Goal: Task Accomplishment & Management: Complete application form

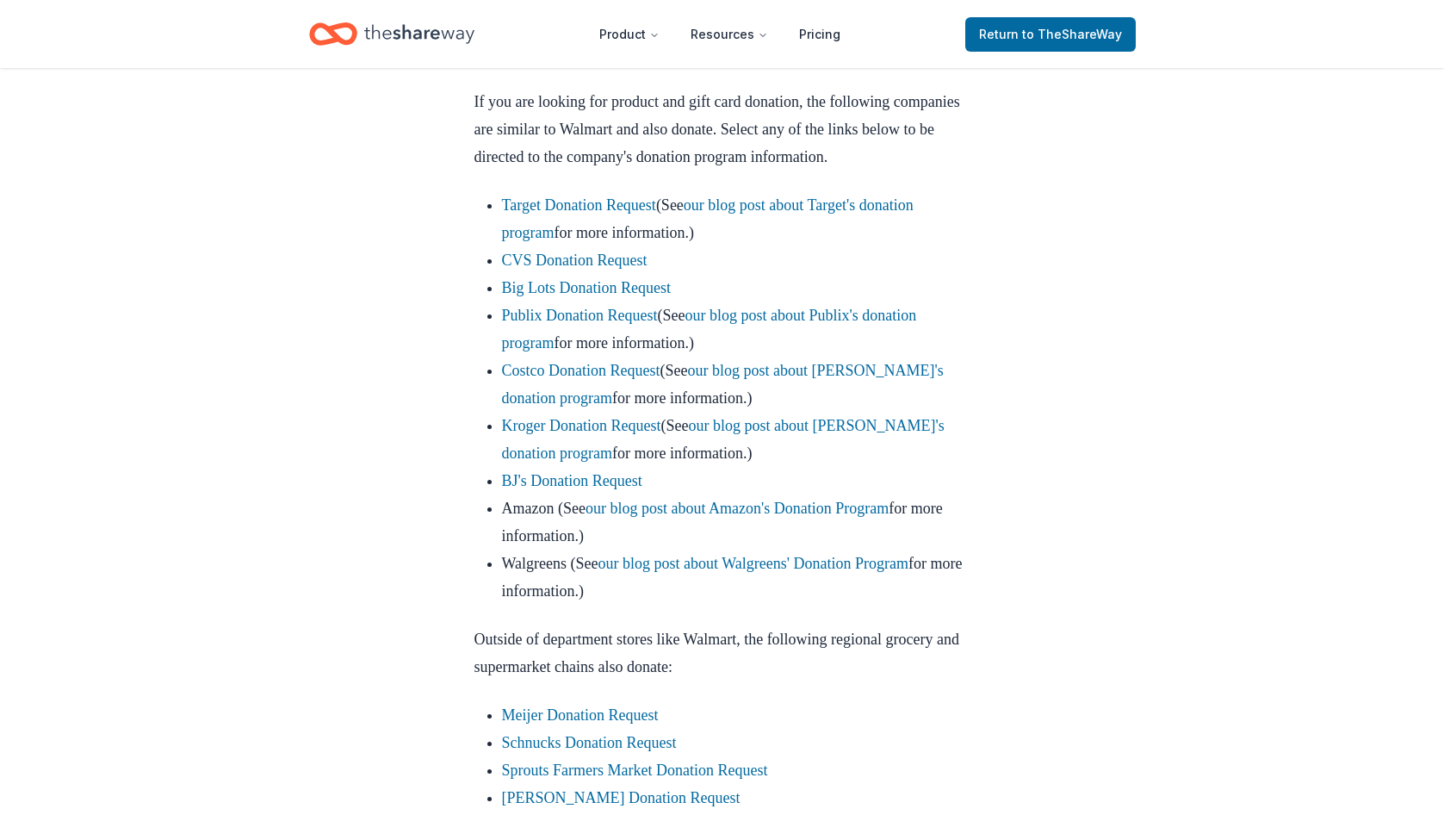
scroll to position [775, 0]
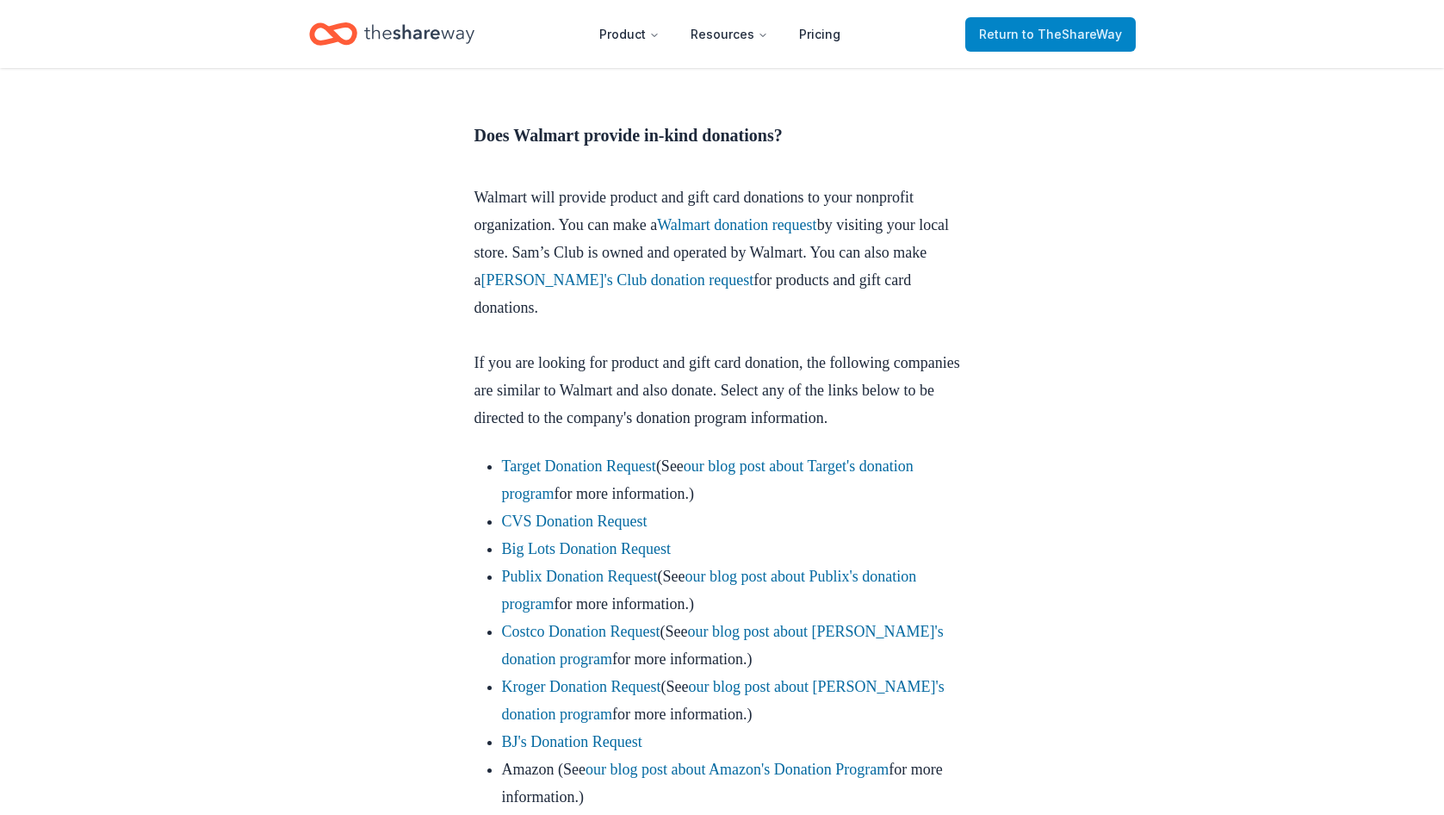
click at [1035, 31] on span "to TheShareWay" at bounding box center [1072, 34] width 100 height 15
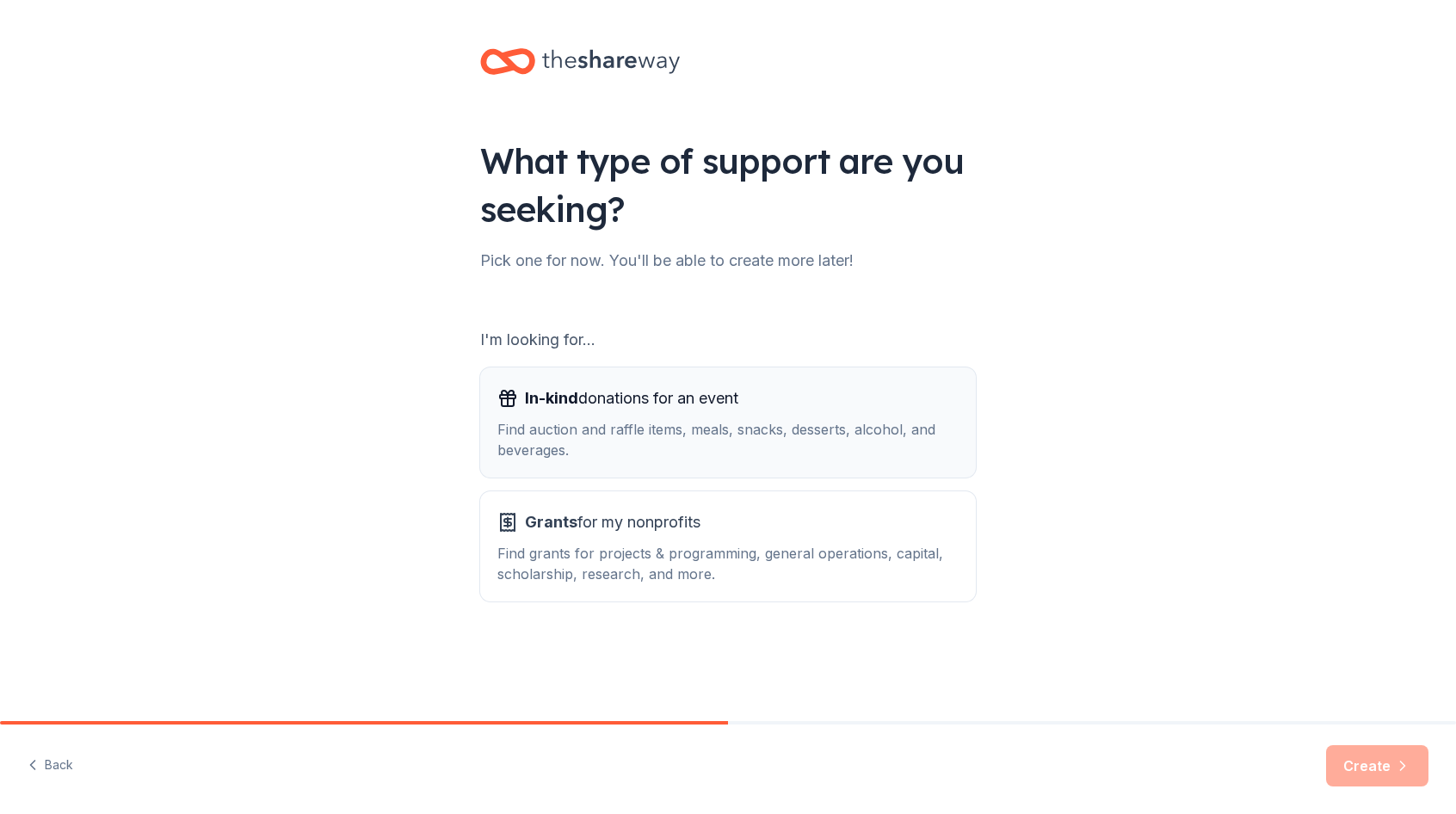
click at [623, 405] on span "In-kind donations for an event" at bounding box center [632, 399] width 214 height 28
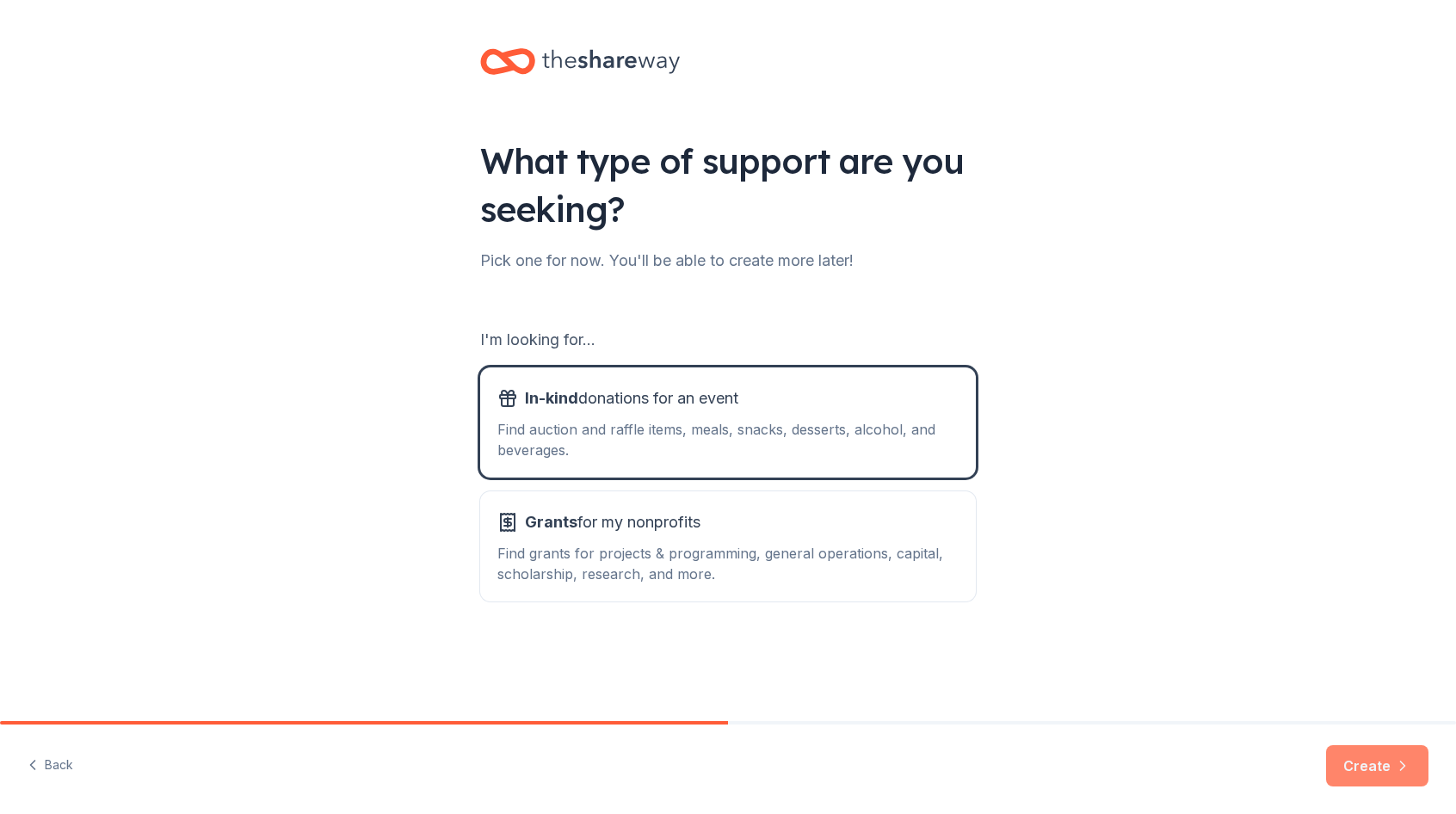
click at [1365, 779] on button "Create" at bounding box center [1377, 765] width 102 height 41
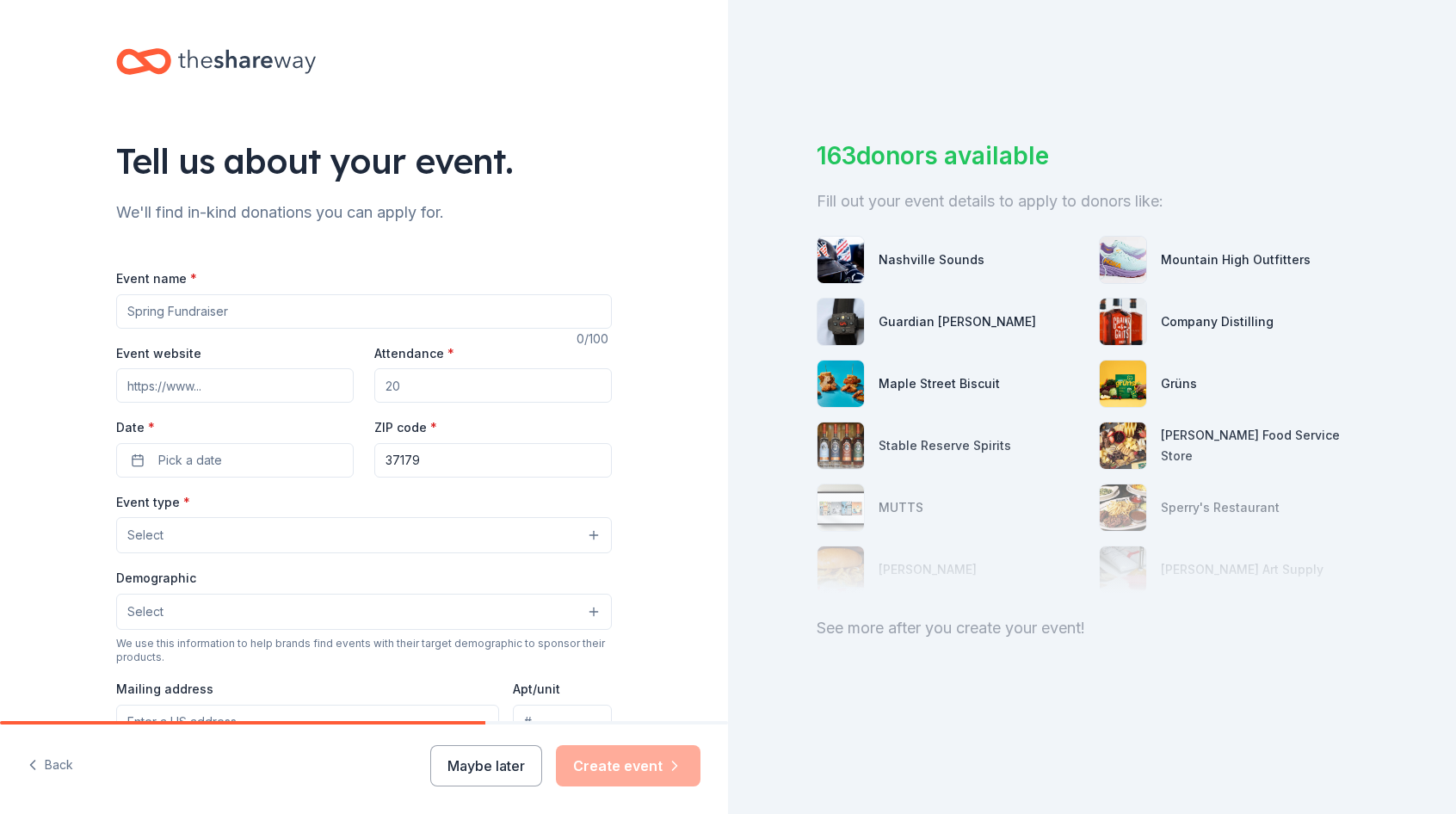
click at [148, 314] on input "Event name *" at bounding box center [364, 311] width 496 height 34
type input "Fundraising"
click at [158, 383] on input "Event website" at bounding box center [235, 386] width 238 height 34
type input "www.tsespto.membershiptoo"
click at [395, 393] on input "Attendance *" at bounding box center [494, 386] width 238 height 34
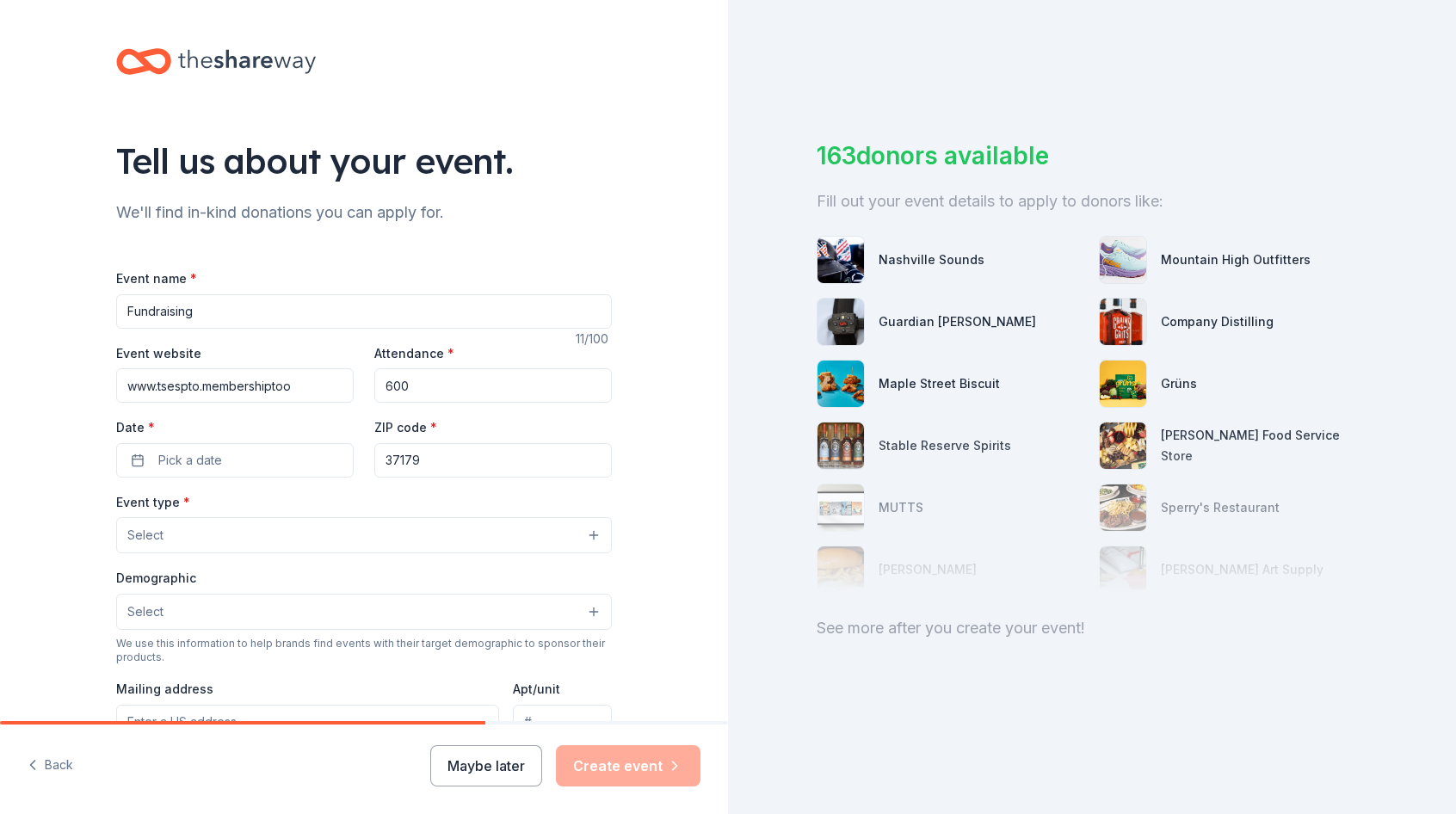
type input "600"
click at [216, 385] on input "www.tsespto.membershiptoo" at bounding box center [235, 386] width 238 height 34
click at [287, 385] on input "www.tsespto.membershiptoo" at bounding box center [235, 386] width 238 height 34
type input "[DOMAIN_NAME]"
click at [123, 309] on input "Fundraising" at bounding box center [364, 311] width 496 height 34
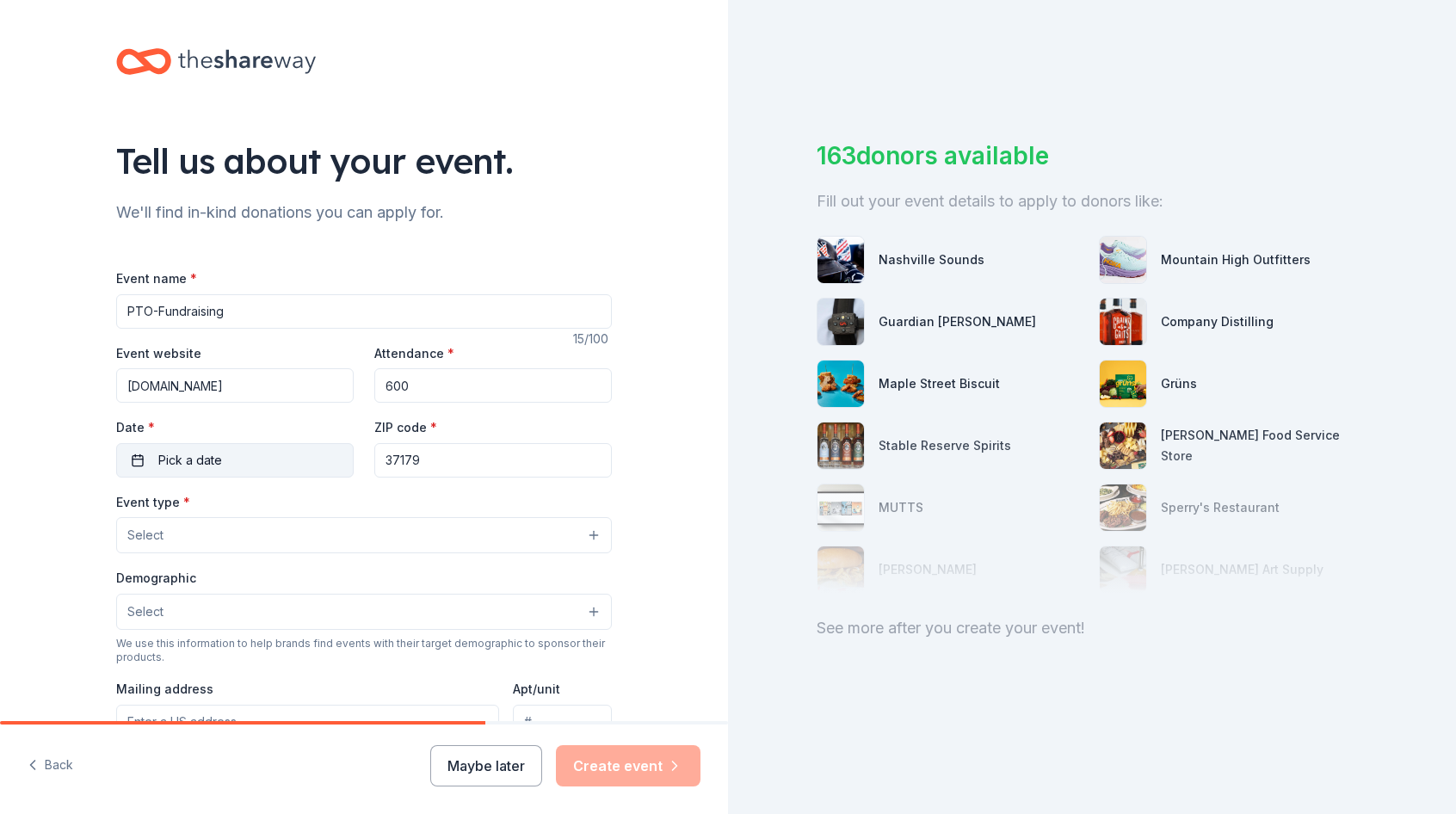
type input "PTO-Fundraising"
click at [191, 454] on span "Pick a date" at bounding box center [190, 459] width 64 height 21
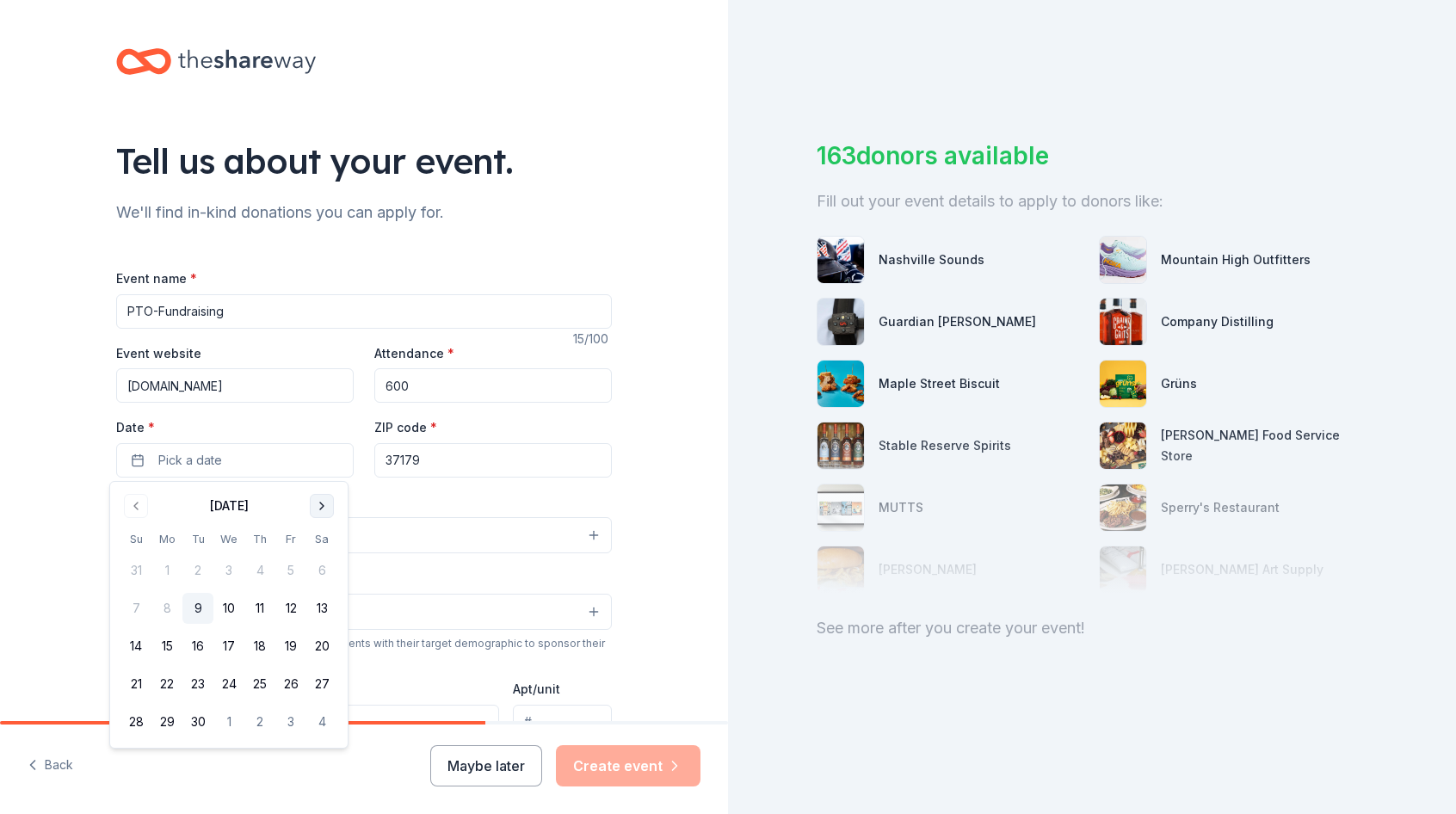
click at [319, 503] on button "Go to next month" at bounding box center [322, 505] width 24 height 24
click at [294, 640] on button "17" at bounding box center [291, 645] width 31 height 31
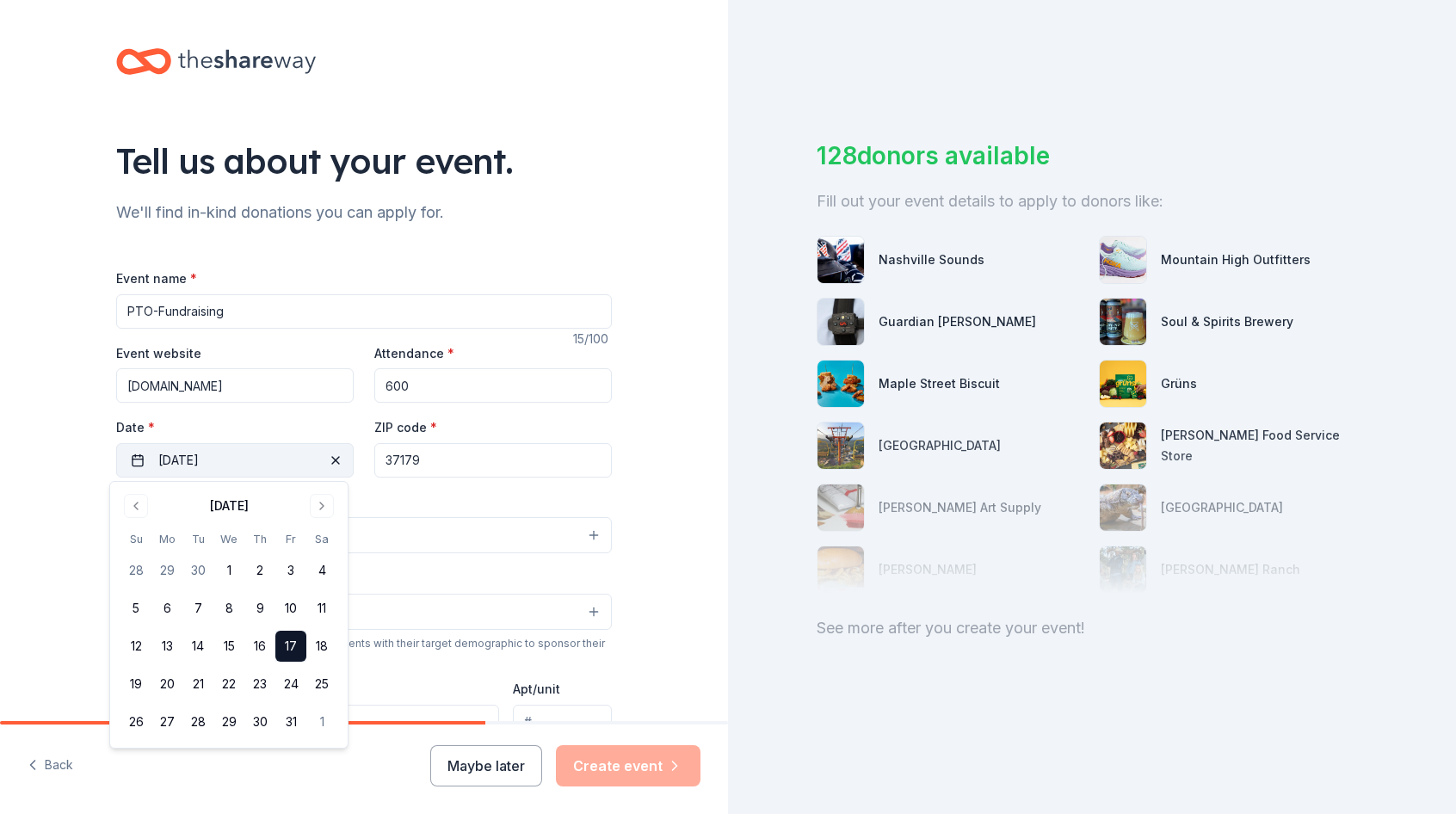
click at [325, 457] on span "button" at bounding box center [335, 459] width 21 height 21
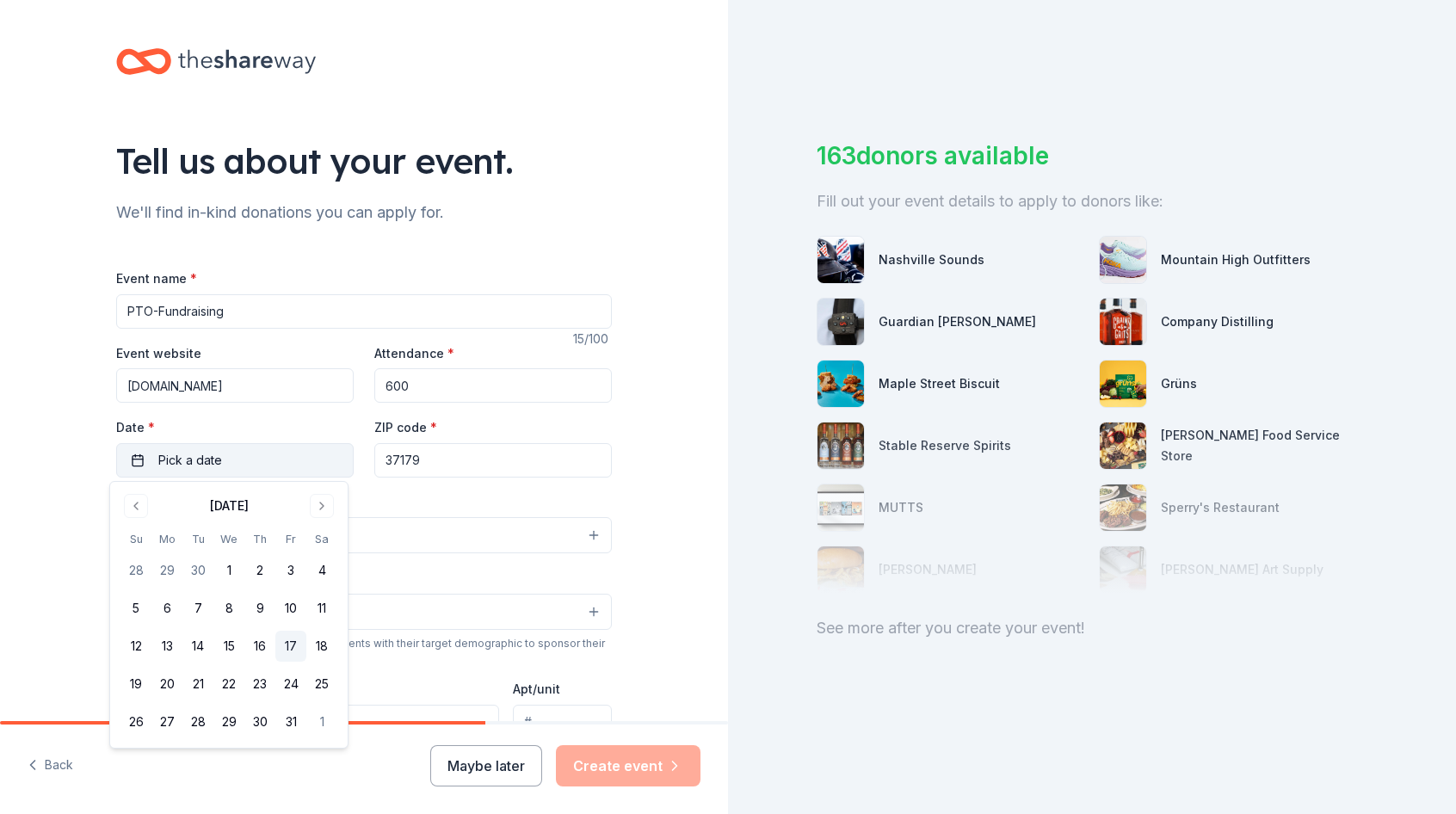
click at [293, 643] on button "17" at bounding box center [291, 645] width 31 height 31
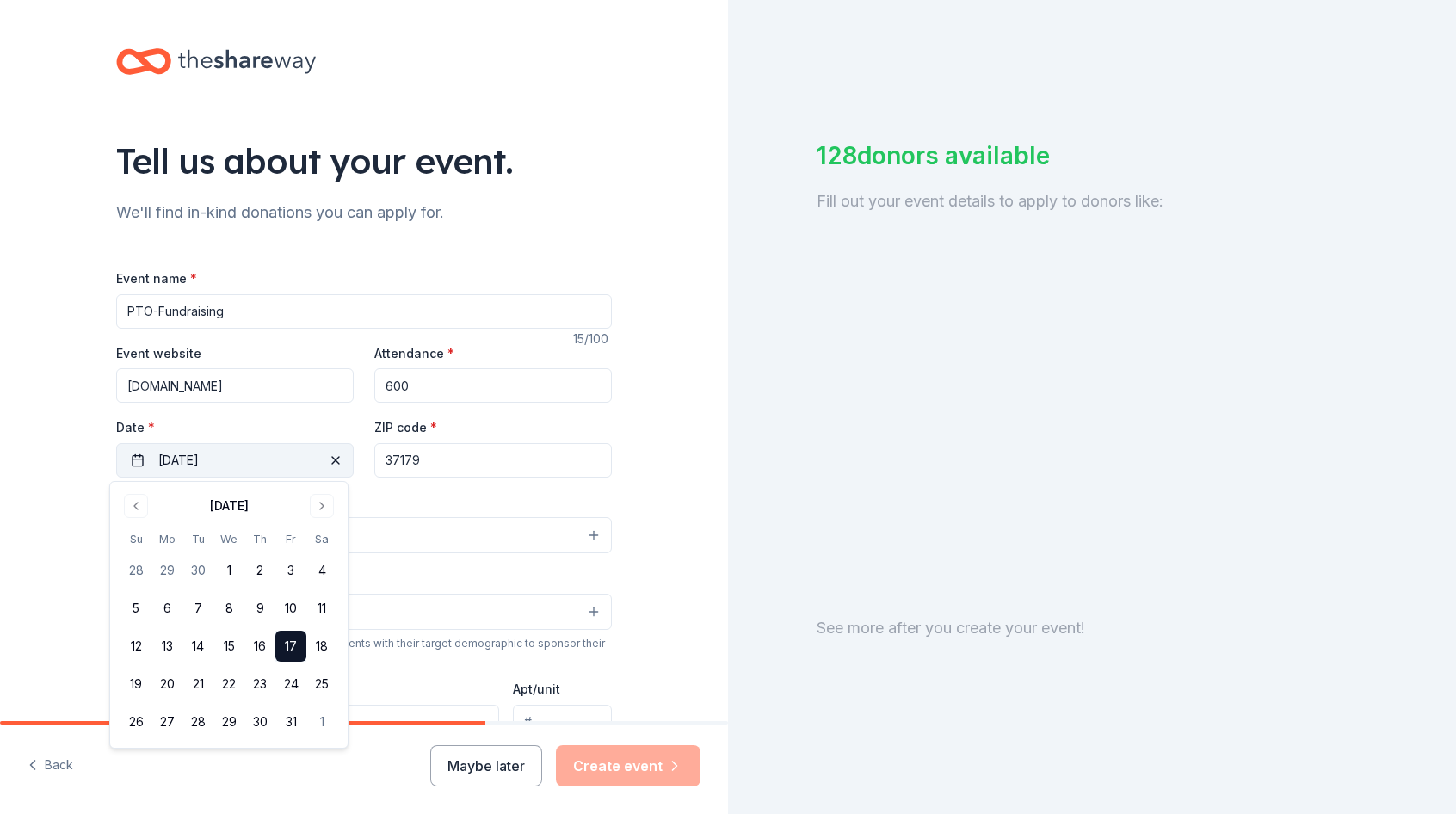
click at [42, 568] on div "Tell us about your event. We'll find in-kind donations you can apply for. Event…" at bounding box center [364, 572] width 728 height 1145
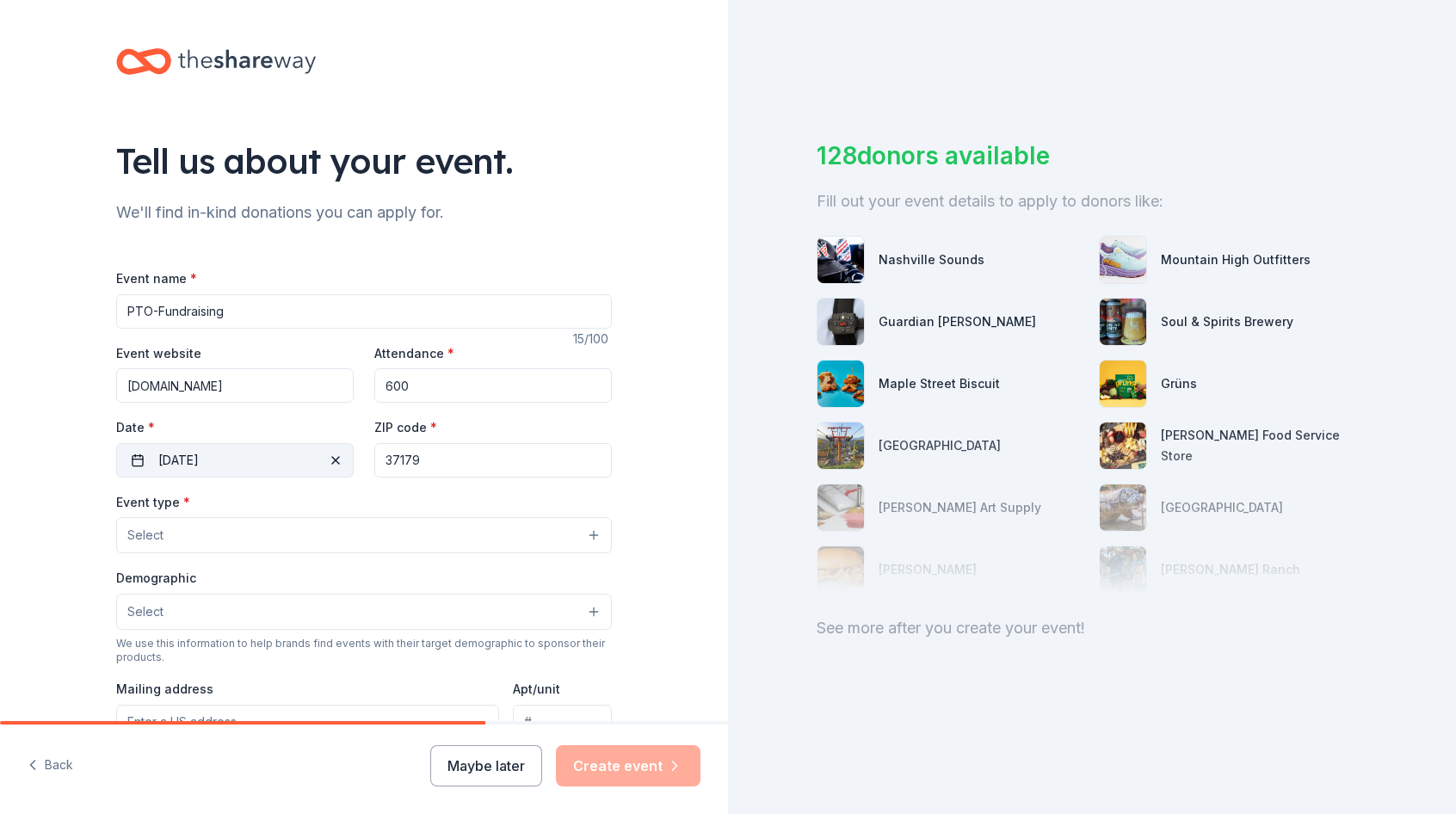
click at [158, 535] on button "Select" at bounding box center [364, 534] width 496 height 36
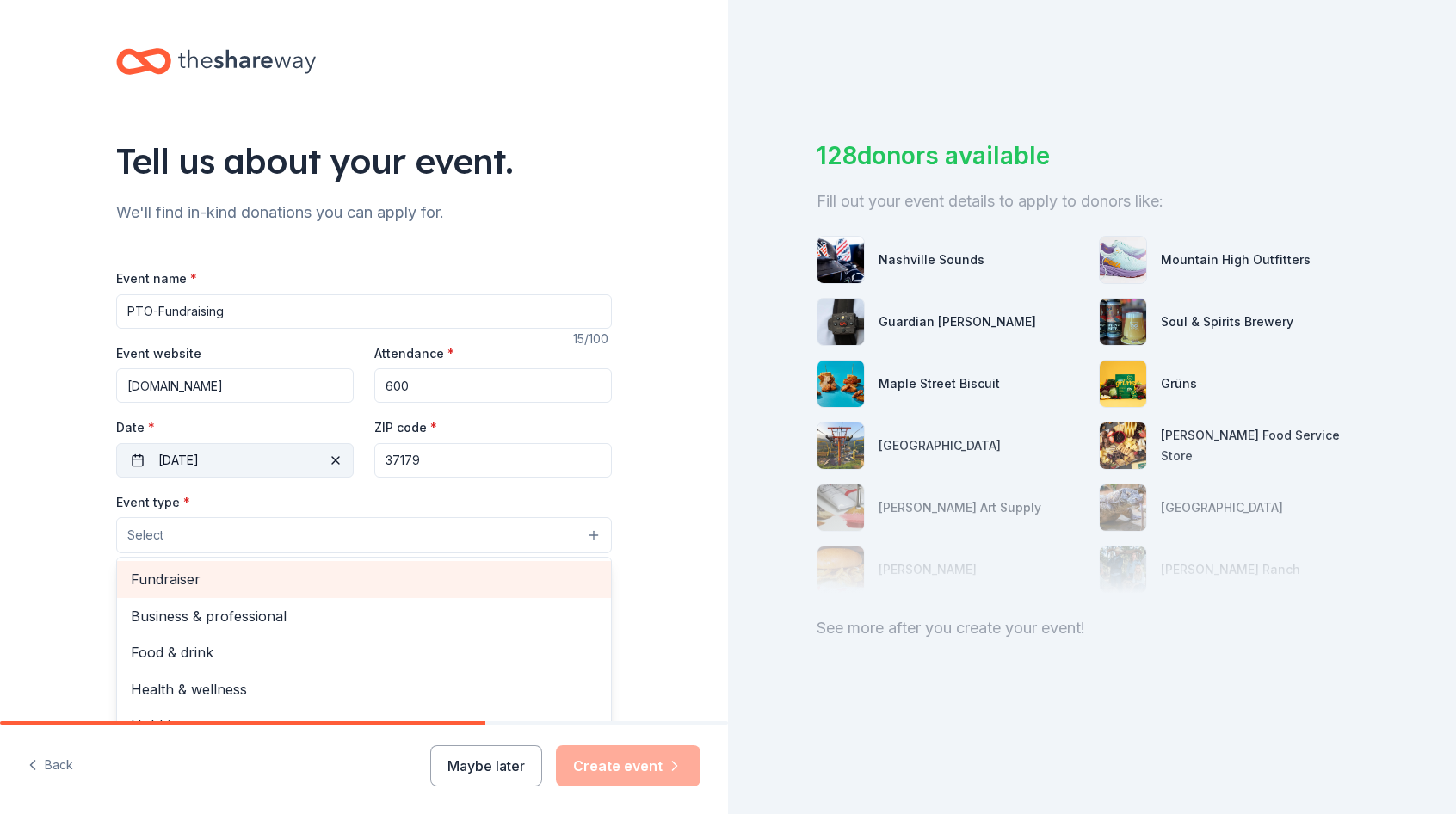
click at [183, 577] on span "Fundraiser" at bounding box center [364, 578] width 467 height 22
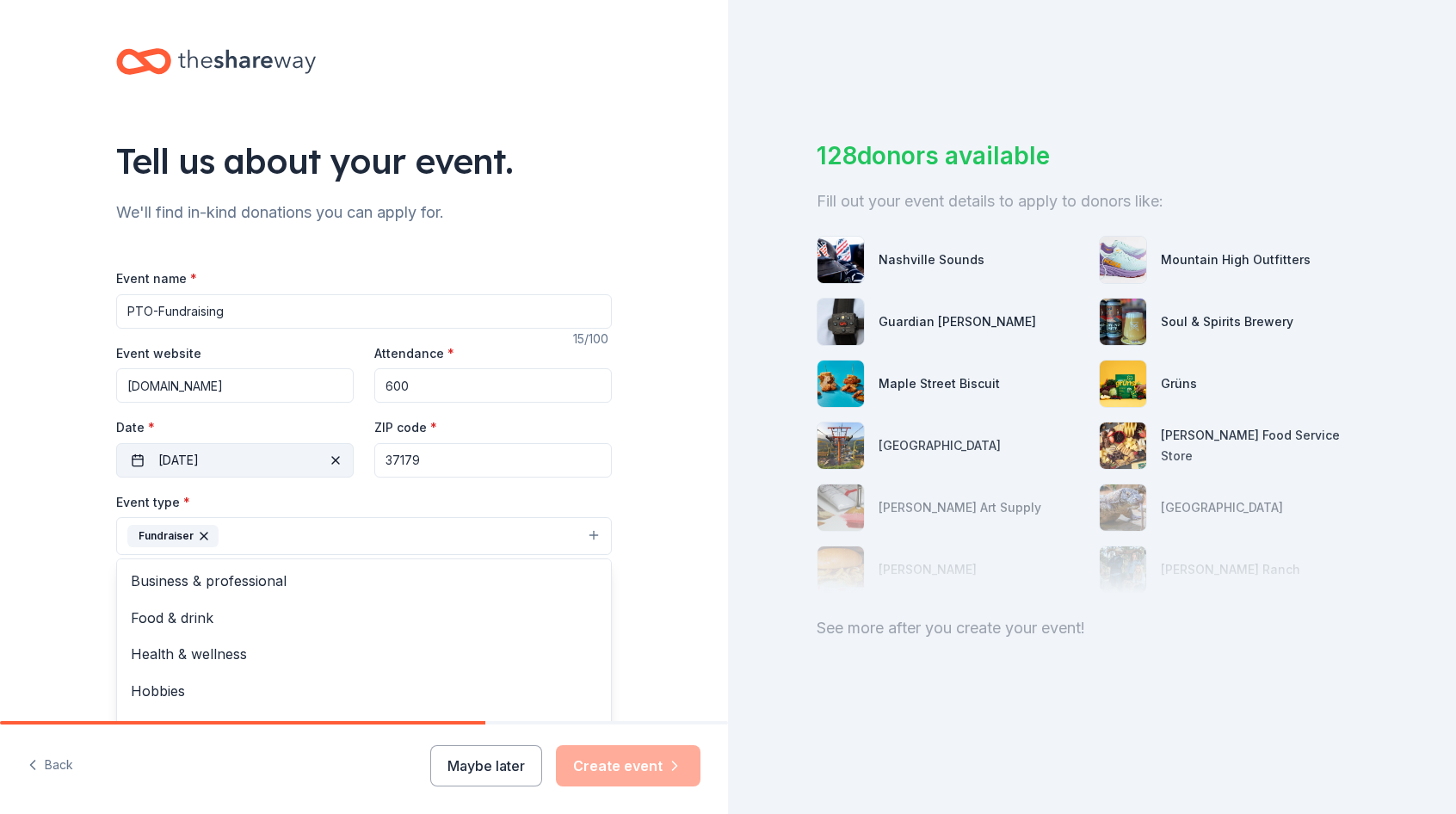
click at [314, 758] on div "Tell us about your event. We'll find in-kind donations you can apply for. Event…" at bounding box center [364, 407] width 728 height 814
click at [135, 613] on span "Select" at bounding box center [145, 613] width 36 height 21
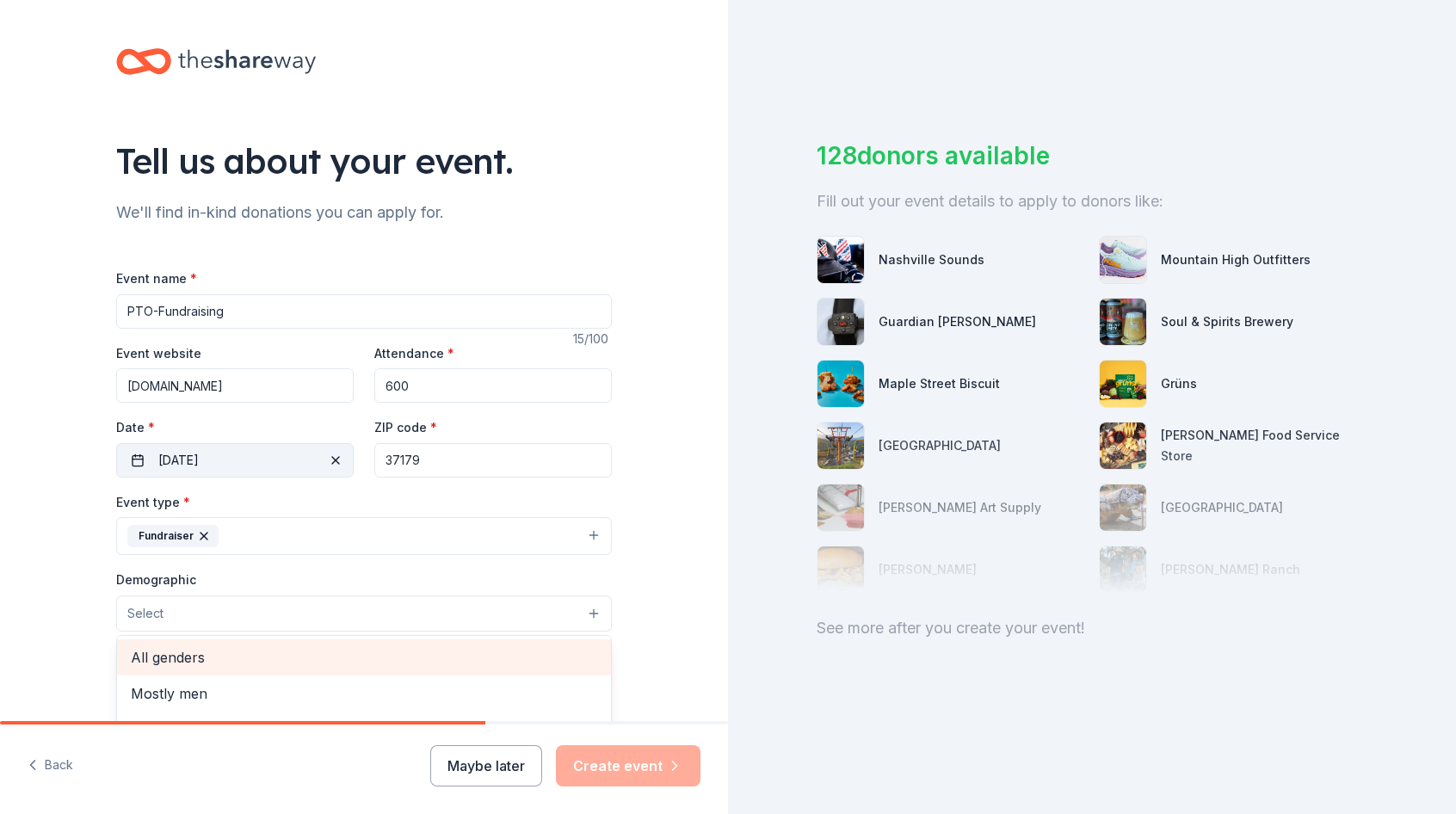
click at [187, 650] on span "All genders" at bounding box center [364, 657] width 467 height 22
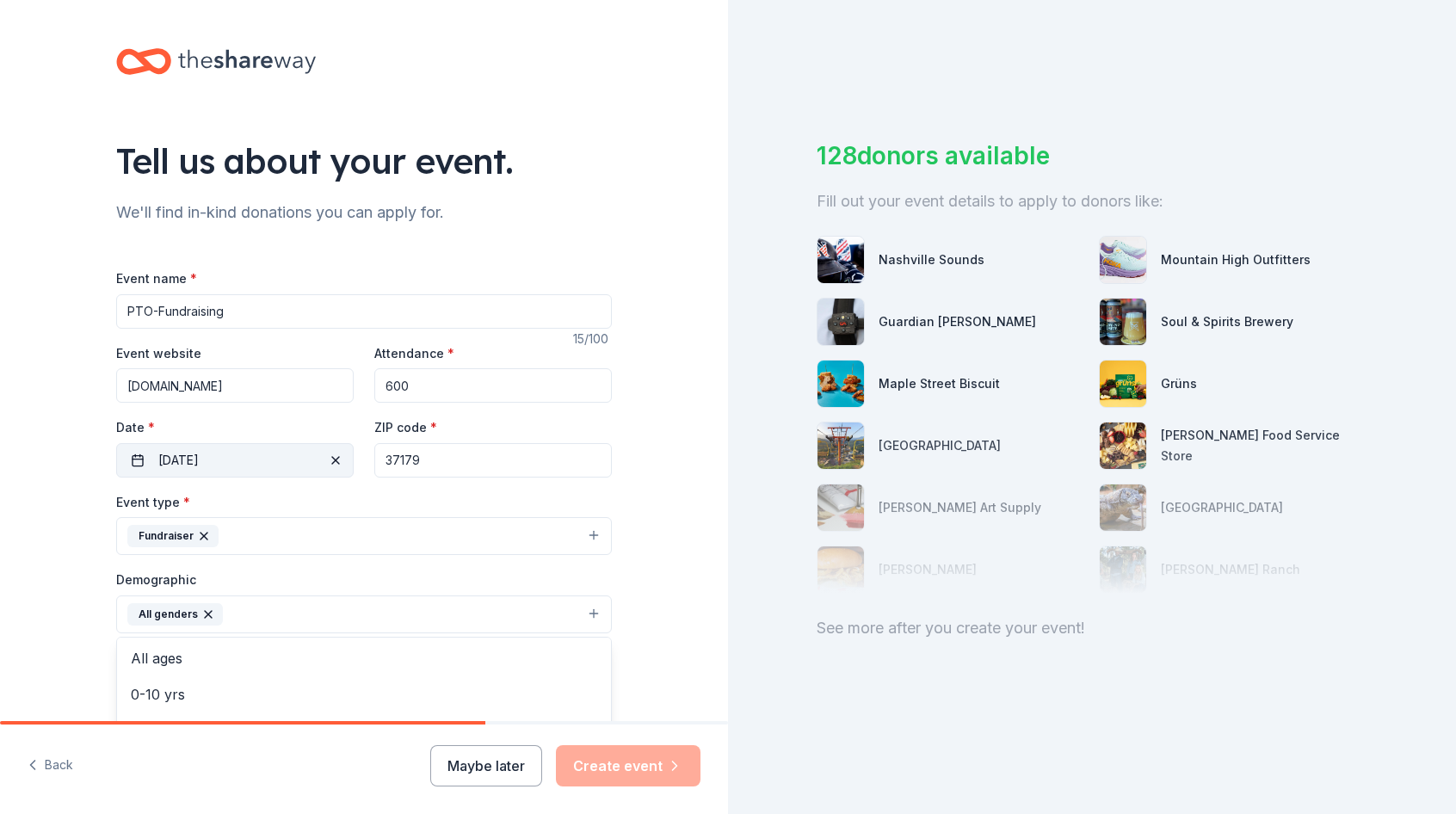
scroll to position [68, 0]
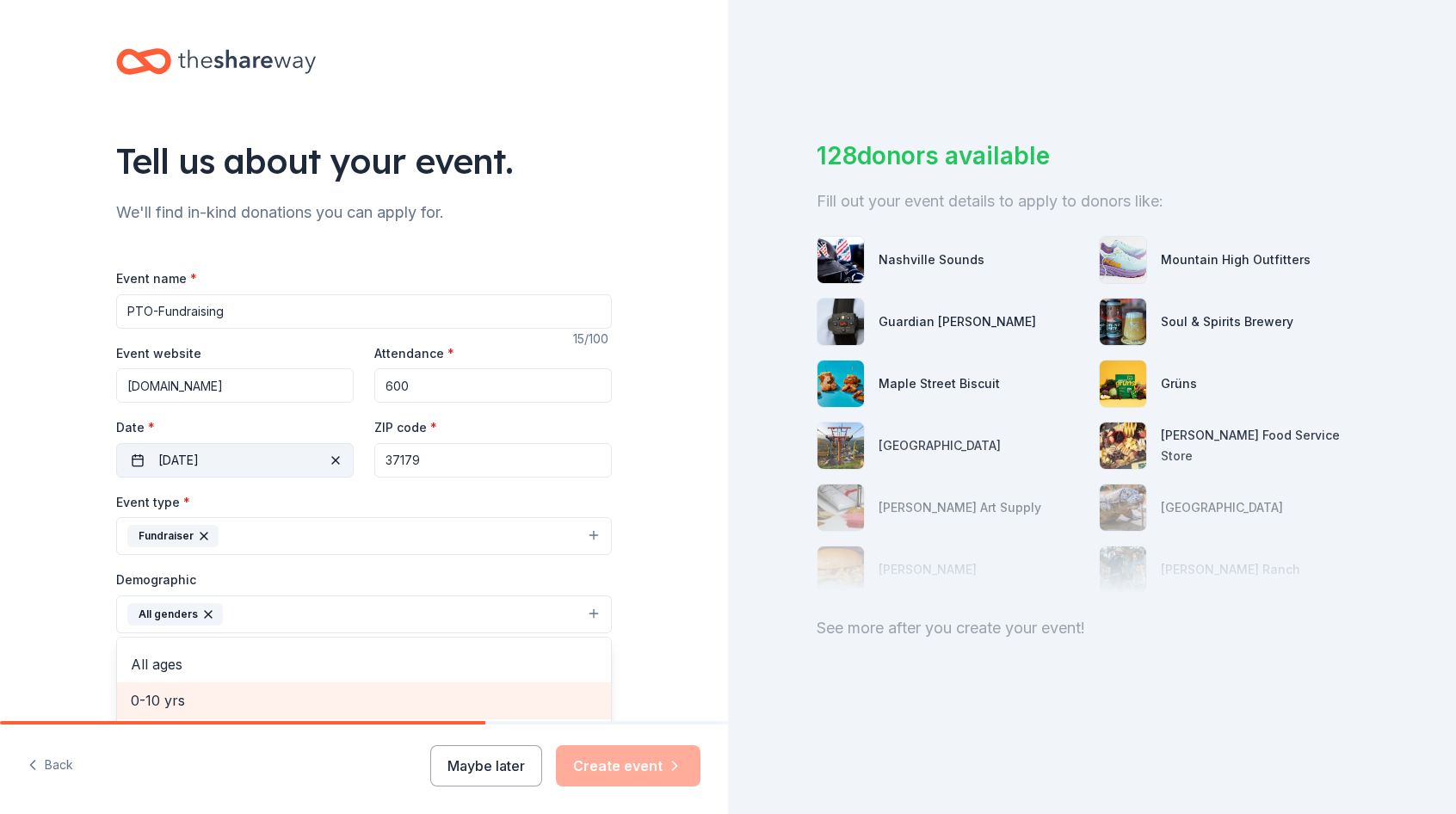
click at [180, 696] on span "0-10 yrs" at bounding box center [364, 700] width 467 height 22
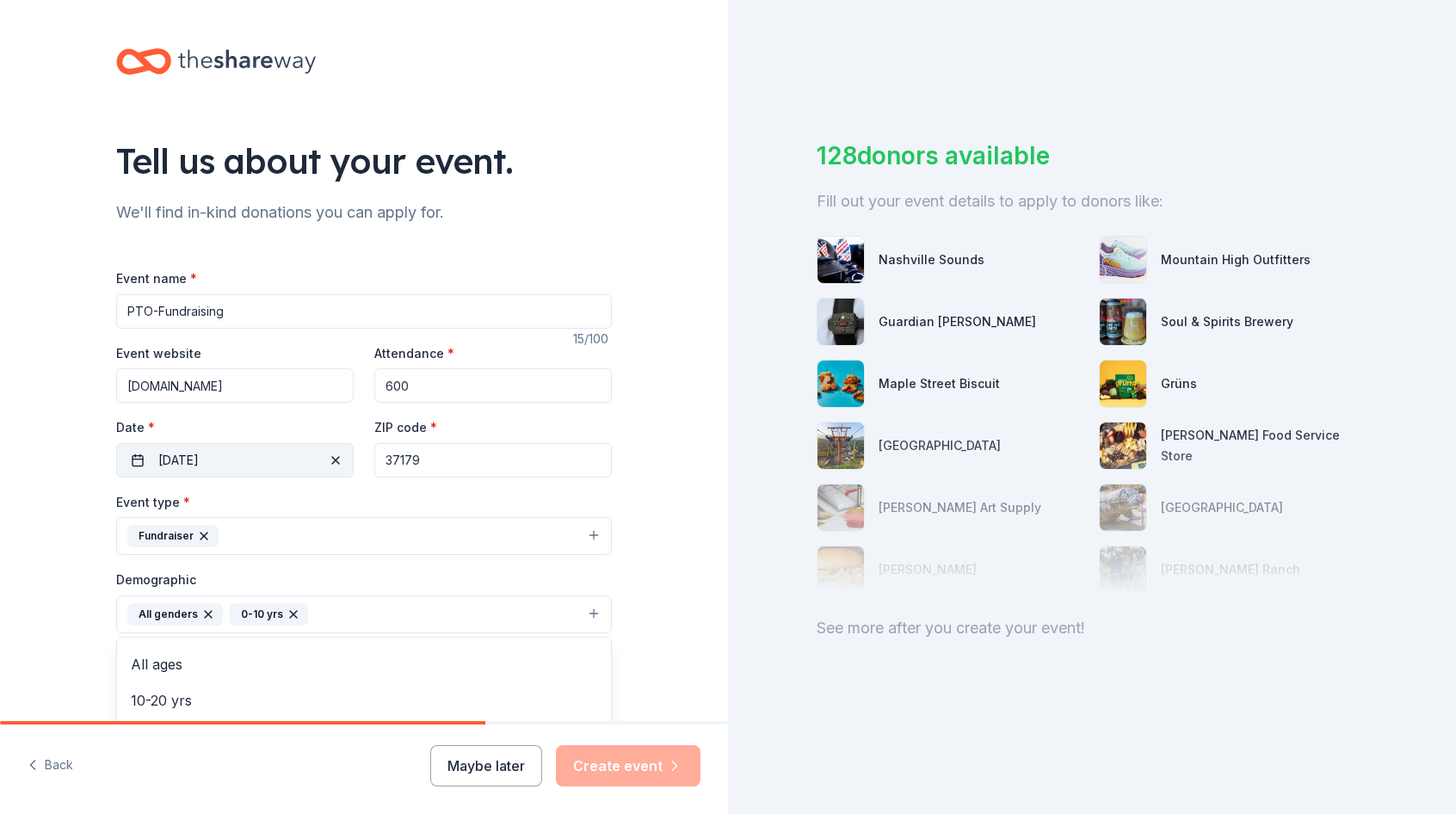
click at [346, 772] on div "Tell us about your event. We'll find in-kind donations you can apply for. Event…" at bounding box center [364, 407] width 728 height 814
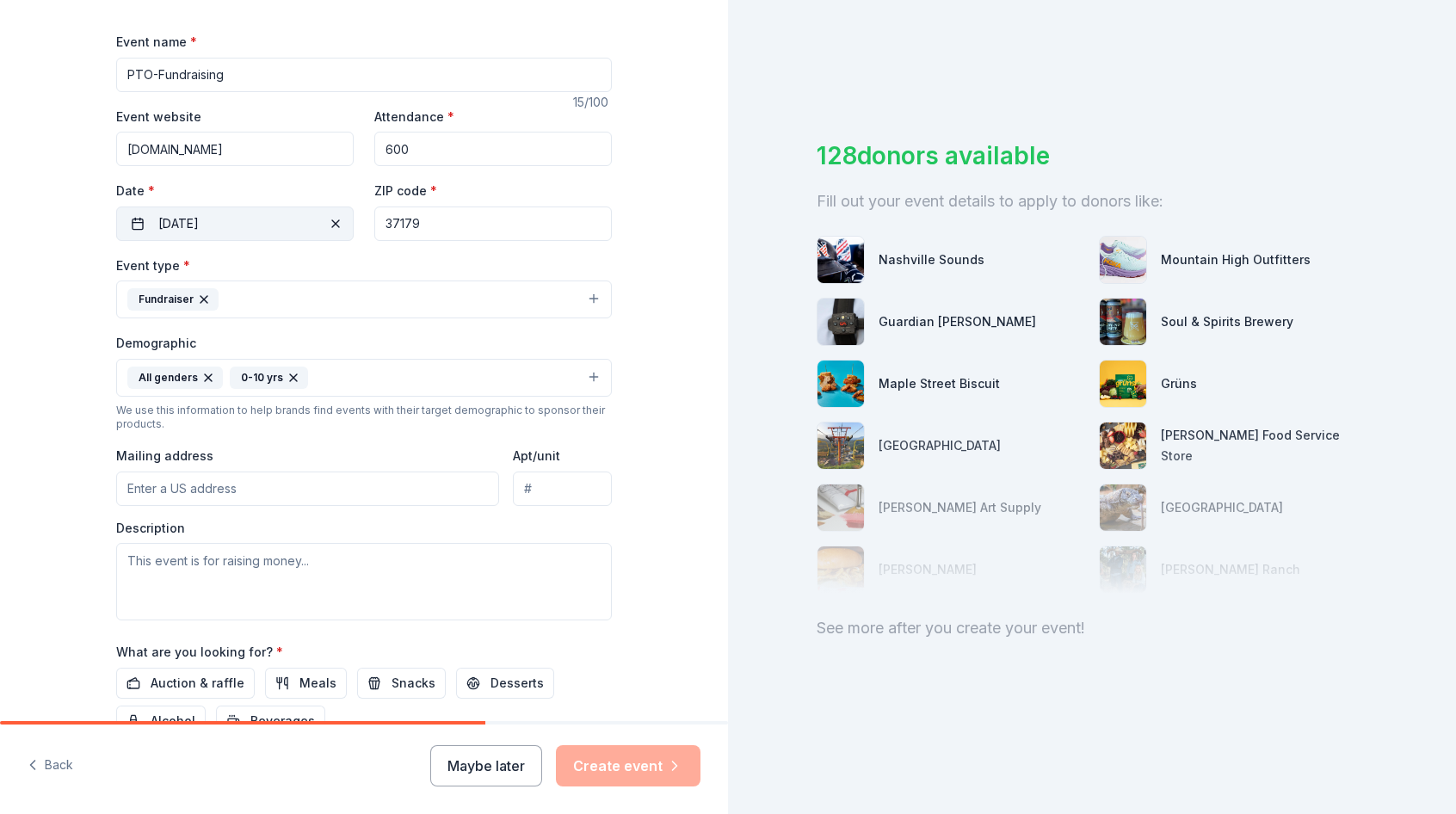
scroll to position [258, 0]
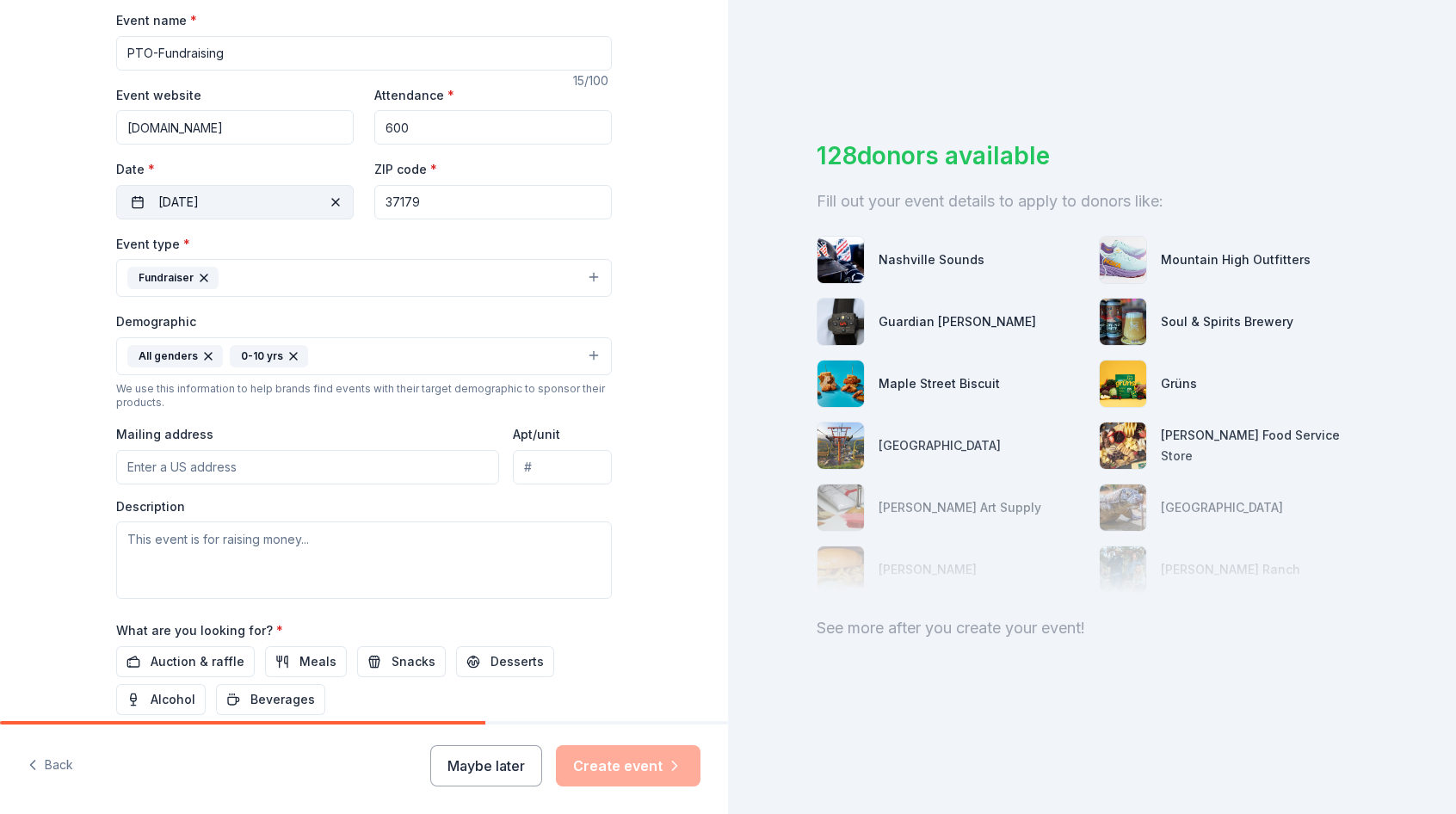
click at [139, 467] on input "Mailing address" at bounding box center [307, 466] width 383 height 34
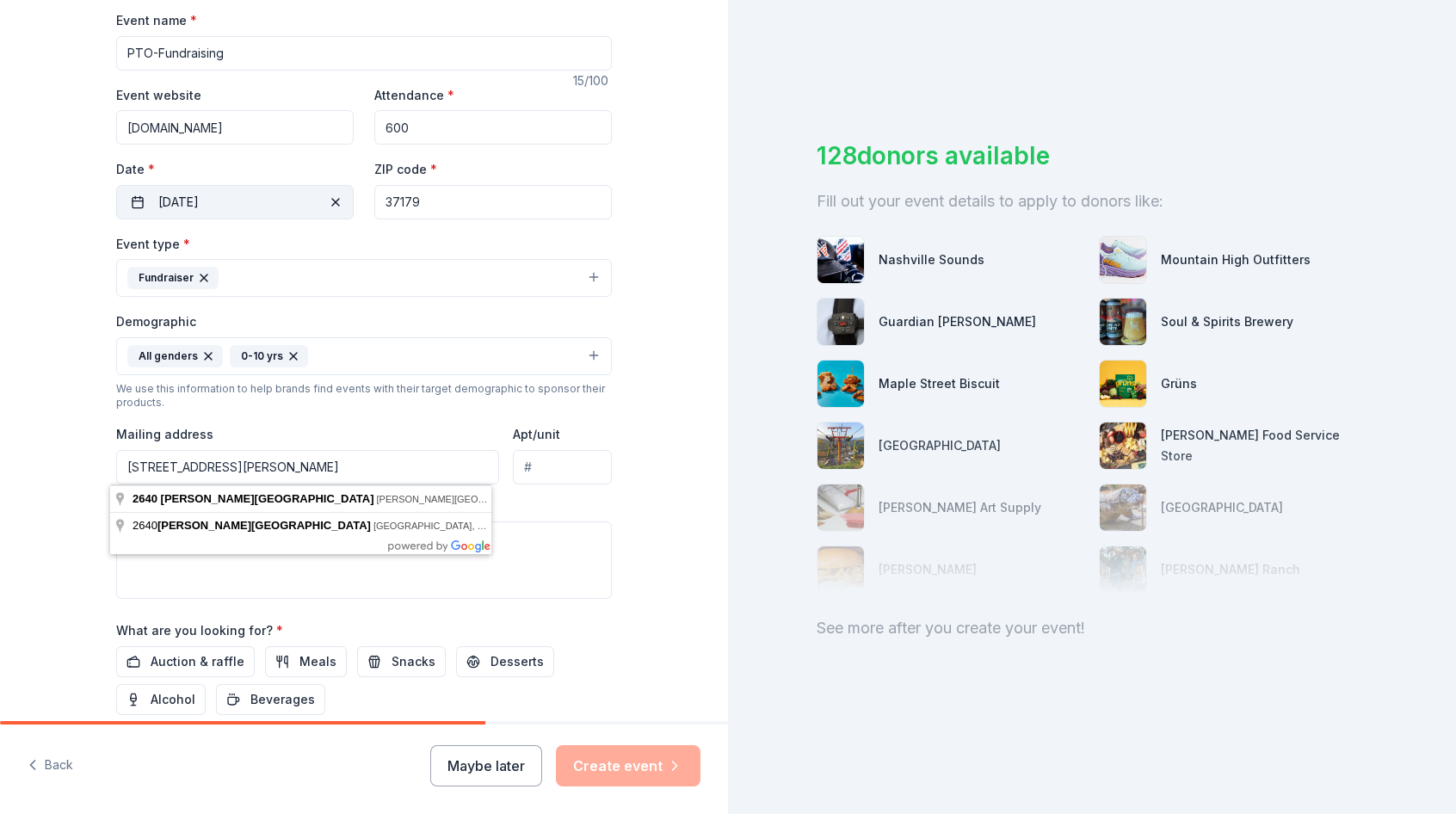
type input "[STREET_ADDRESS][PERSON_NAME]"
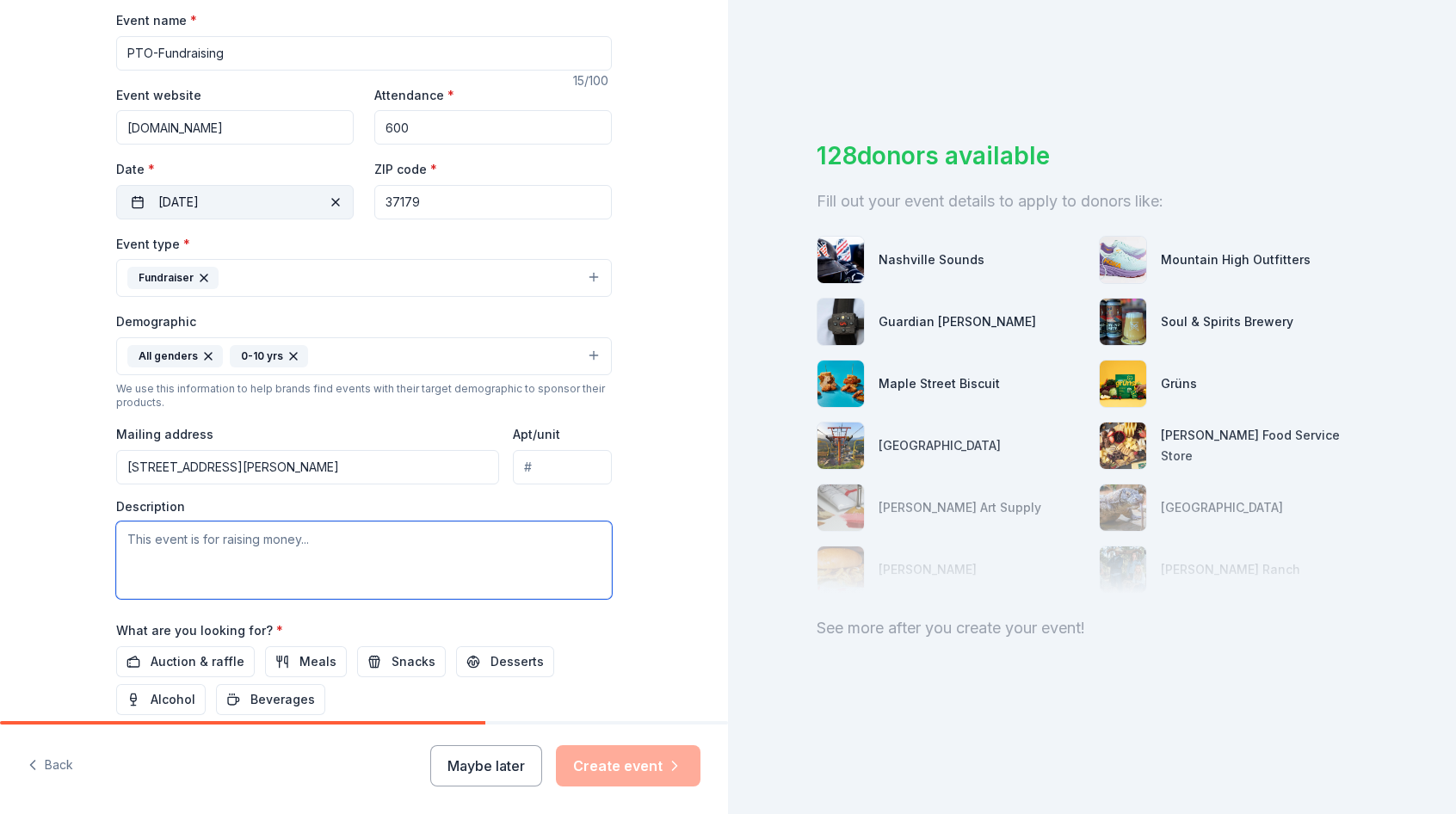
click at [282, 541] on textarea at bounding box center [364, 559] width 496 height 77
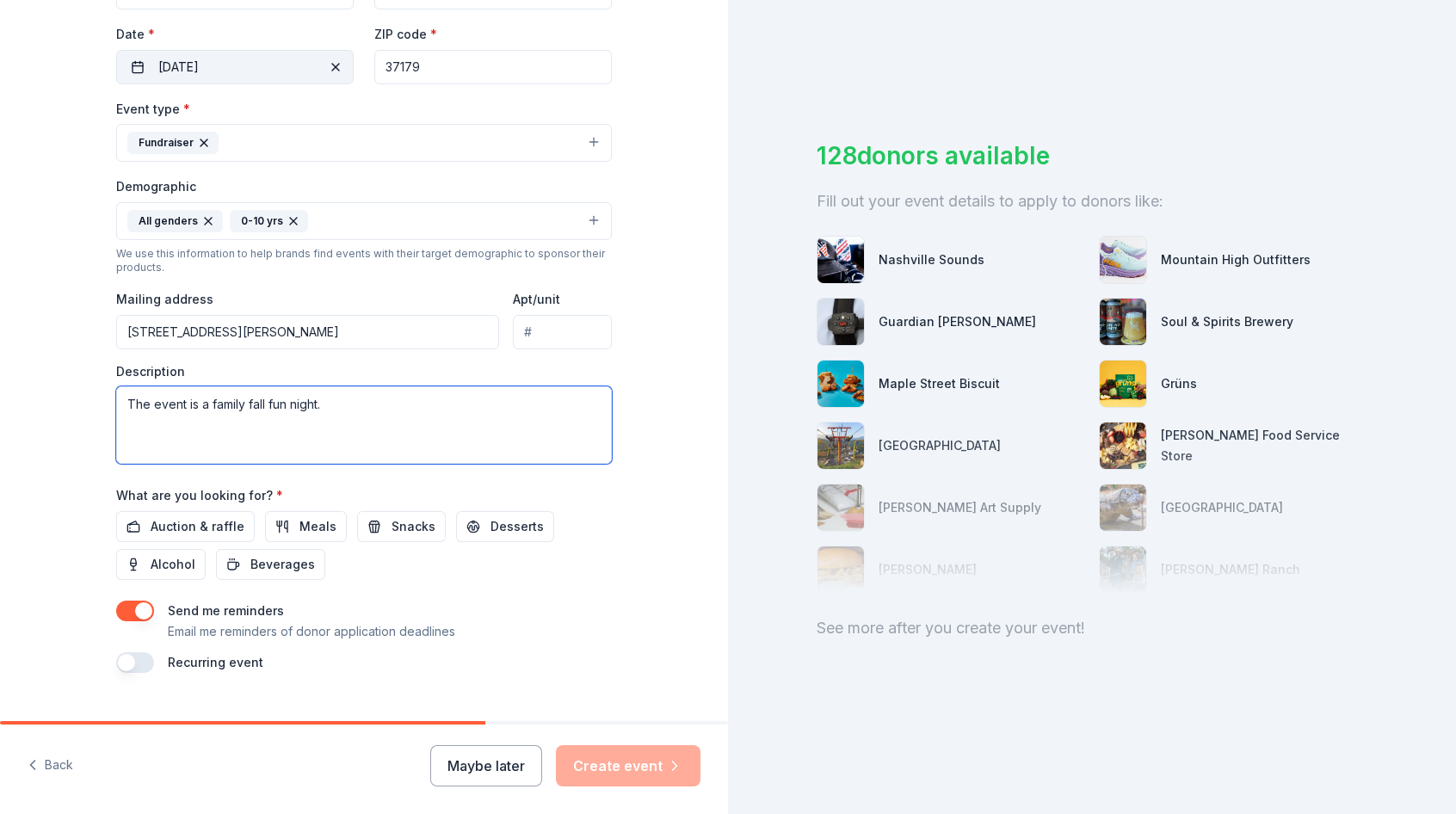
scroll to position [427, 0]
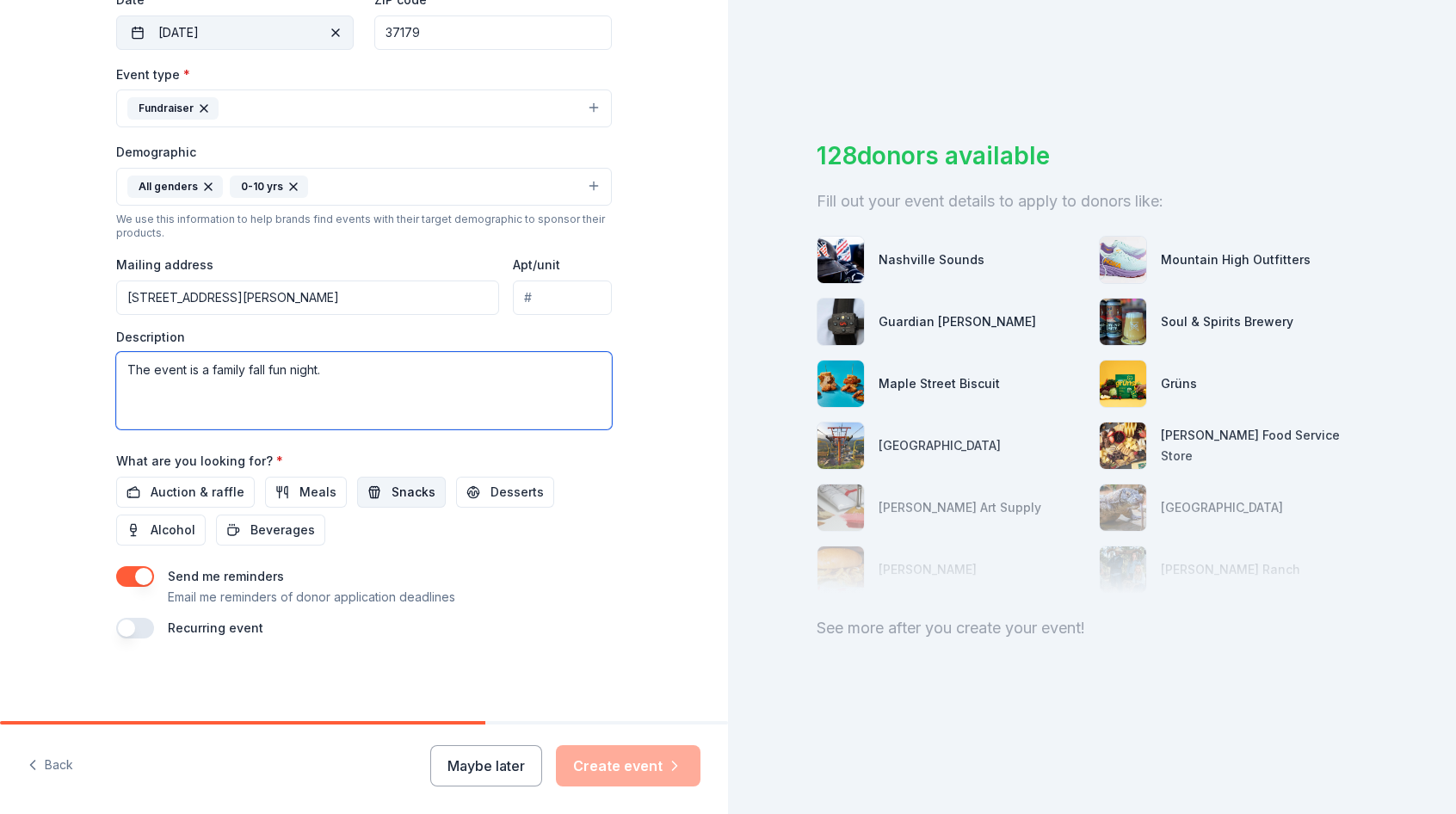
type textarea "The event is a family fall fun night."
click at [392, 485] on span "Snacks" at bounding box center [414, 491] width 44 height 21
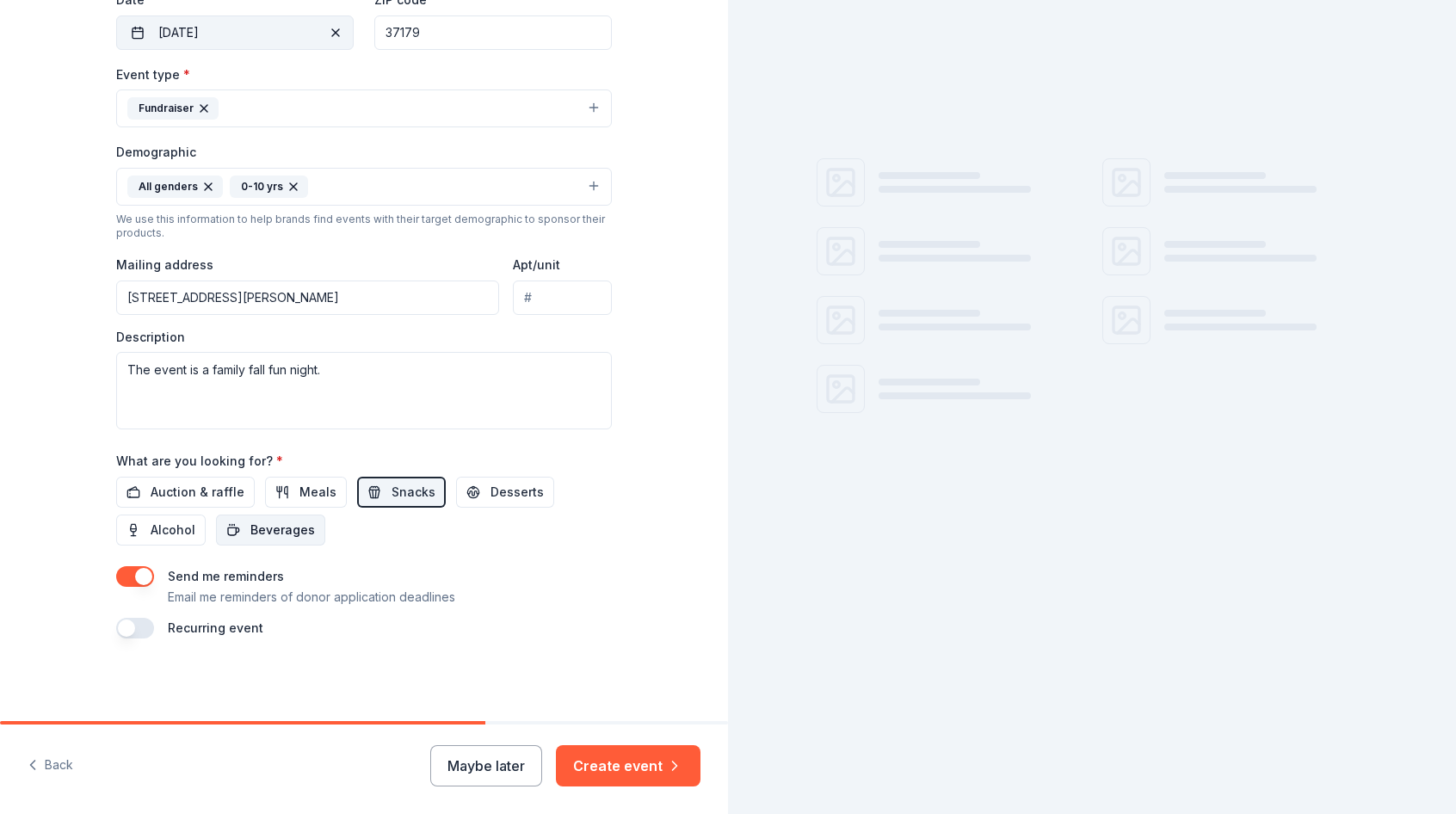
click at [293, 533] on span "Beverages" at bounding box center [283, 529] width 65 height 21
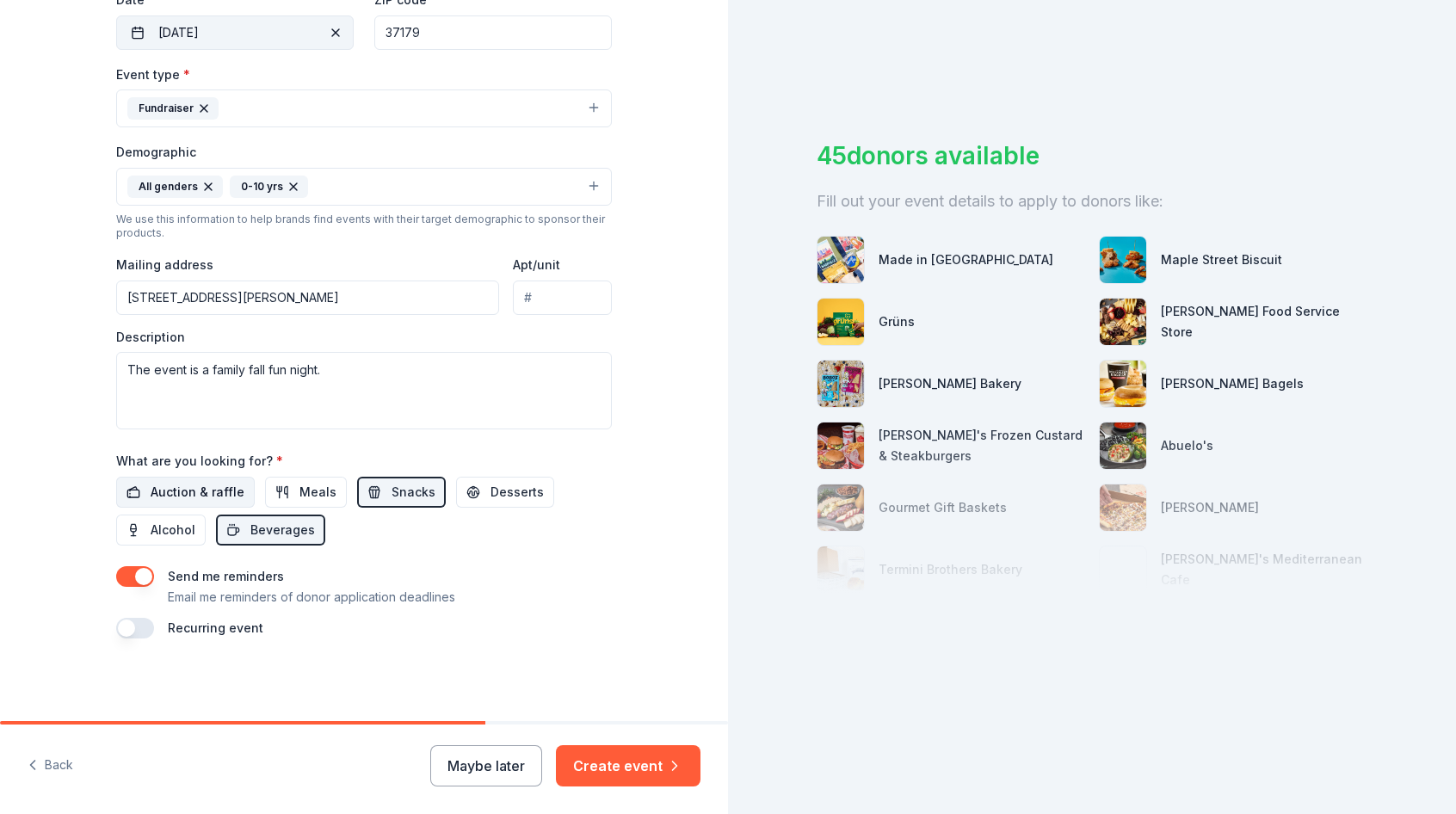
click at [181, 486] on span "Auction & raffle" at bounding box center [198, 491] width 94 height 21
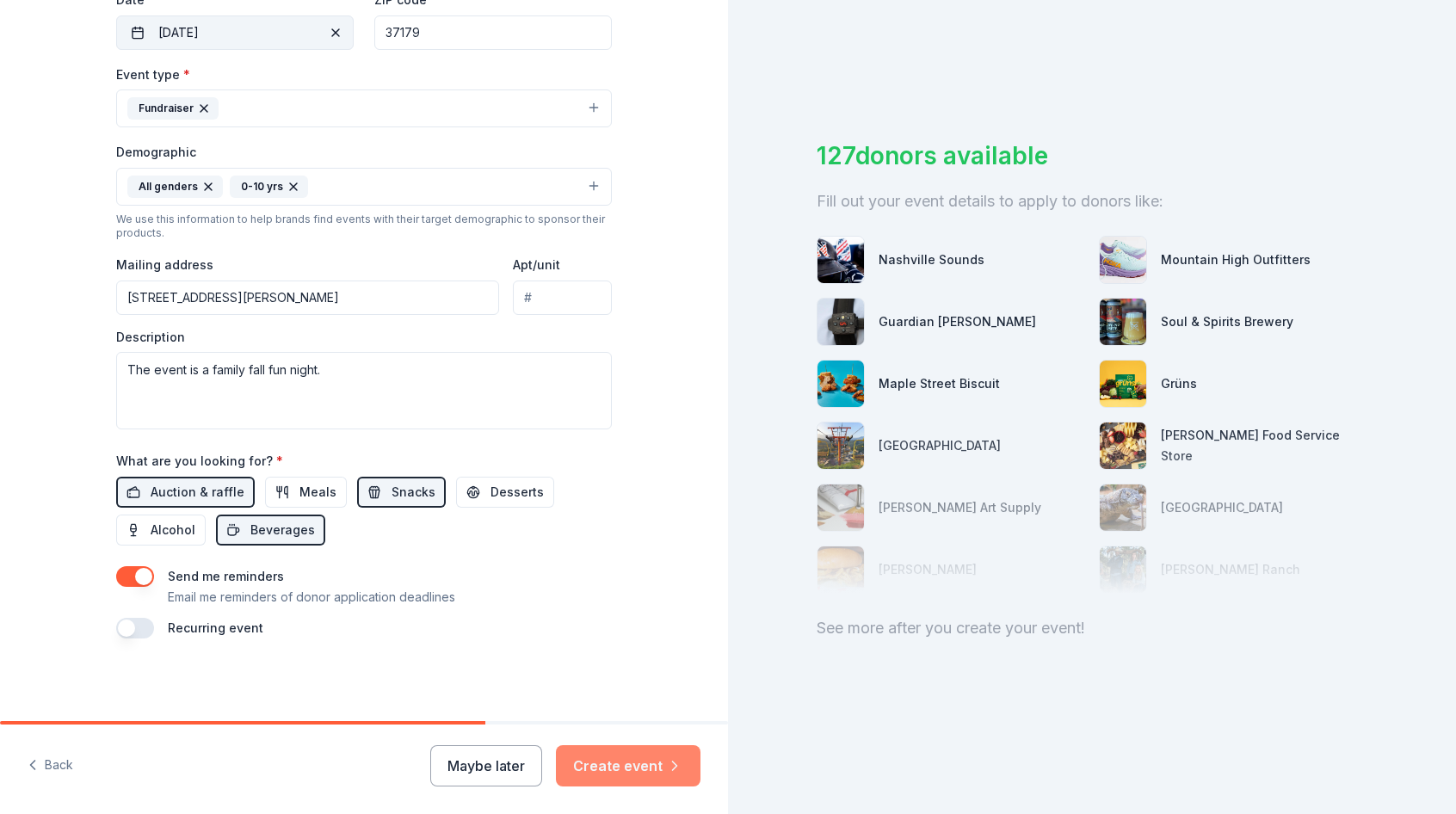
click at [629, 772] on button "Create event" at bounding box center [628, 765] width 145 height 41
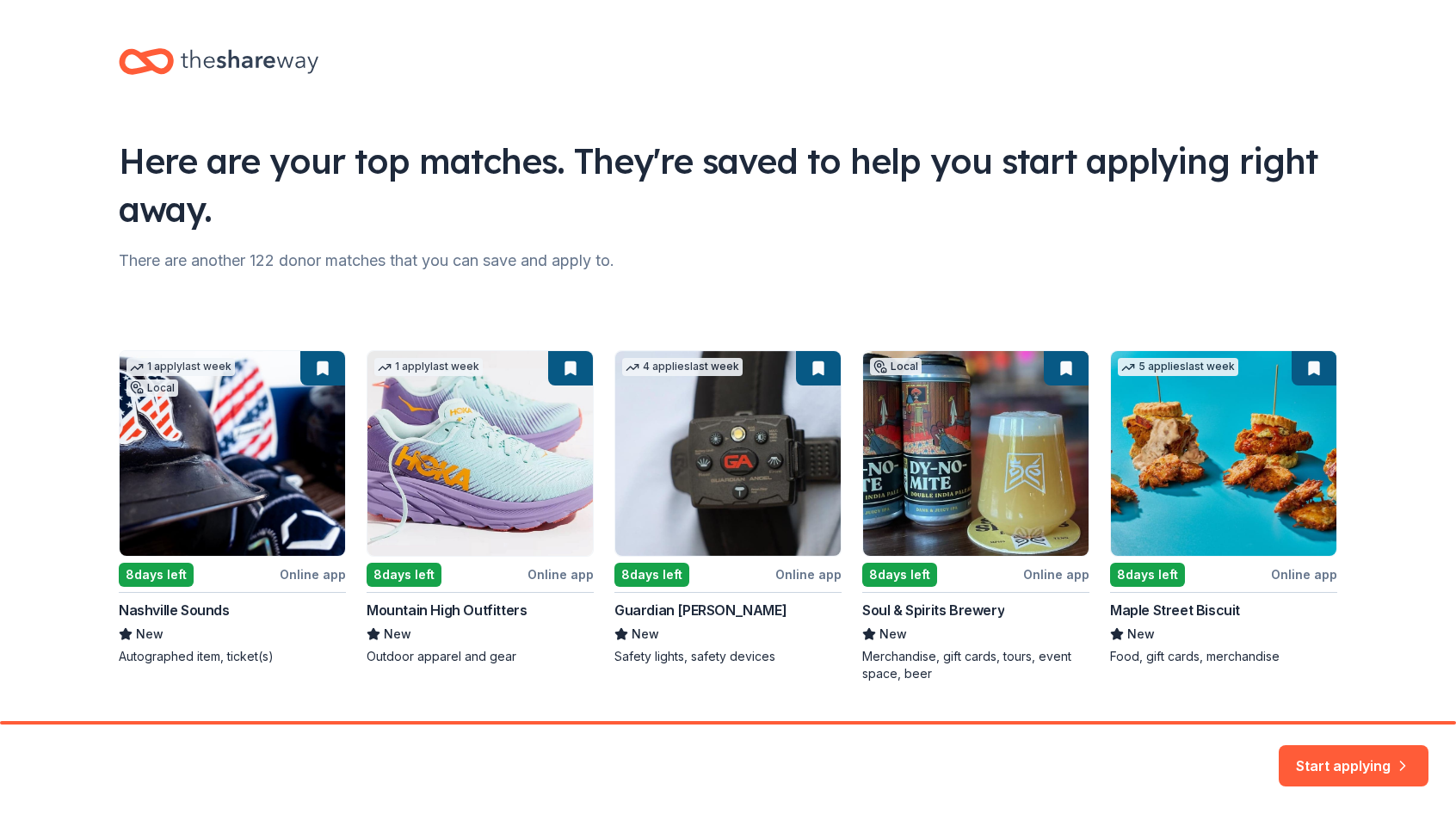
click at [1371, 764] on button "Start applying" at bounding box center [1353, 754] width 150 height 41
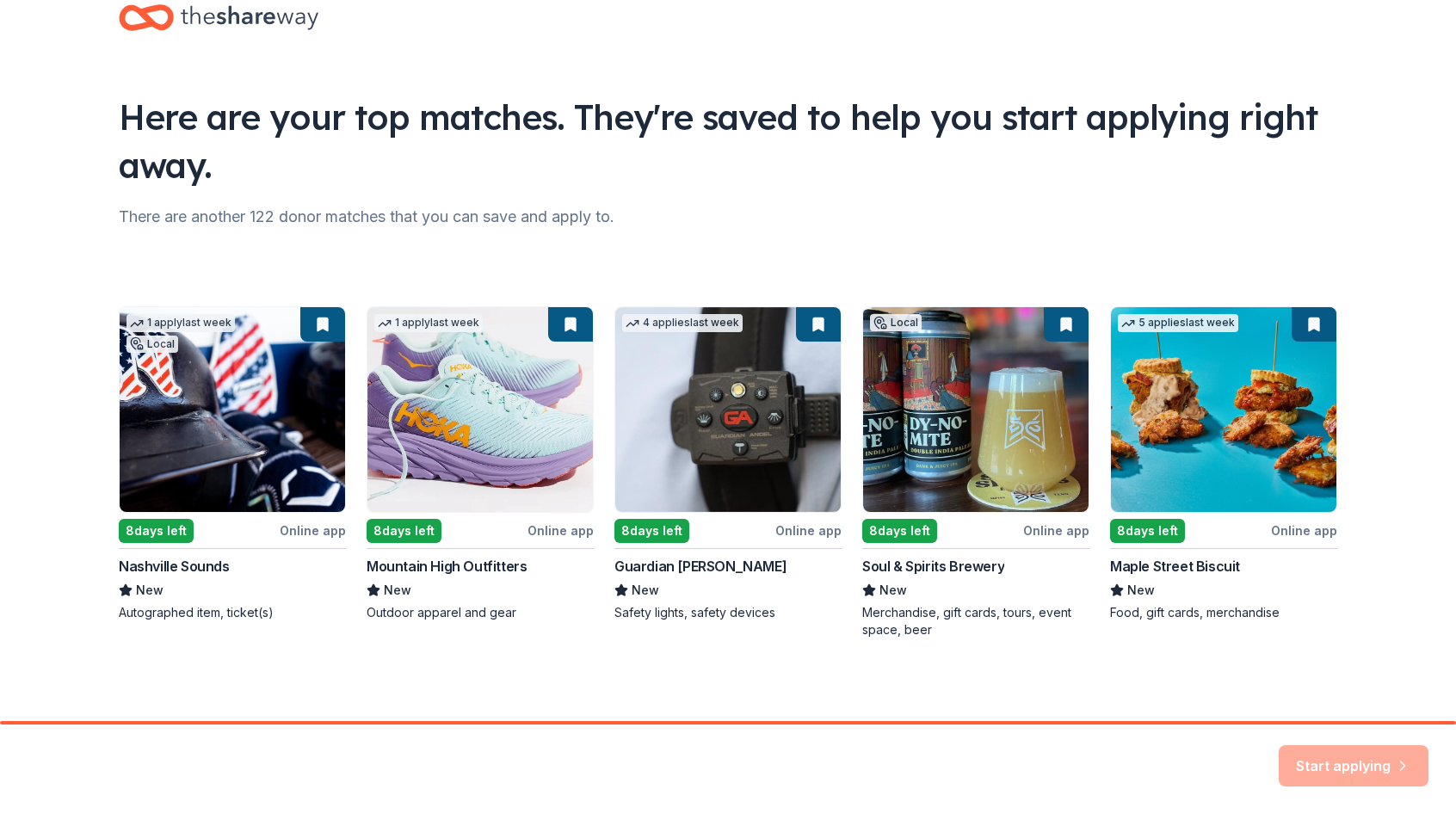
click at [1334, 752] on div "Start applying" at bounding box center [1353, 765] width 150 height 41
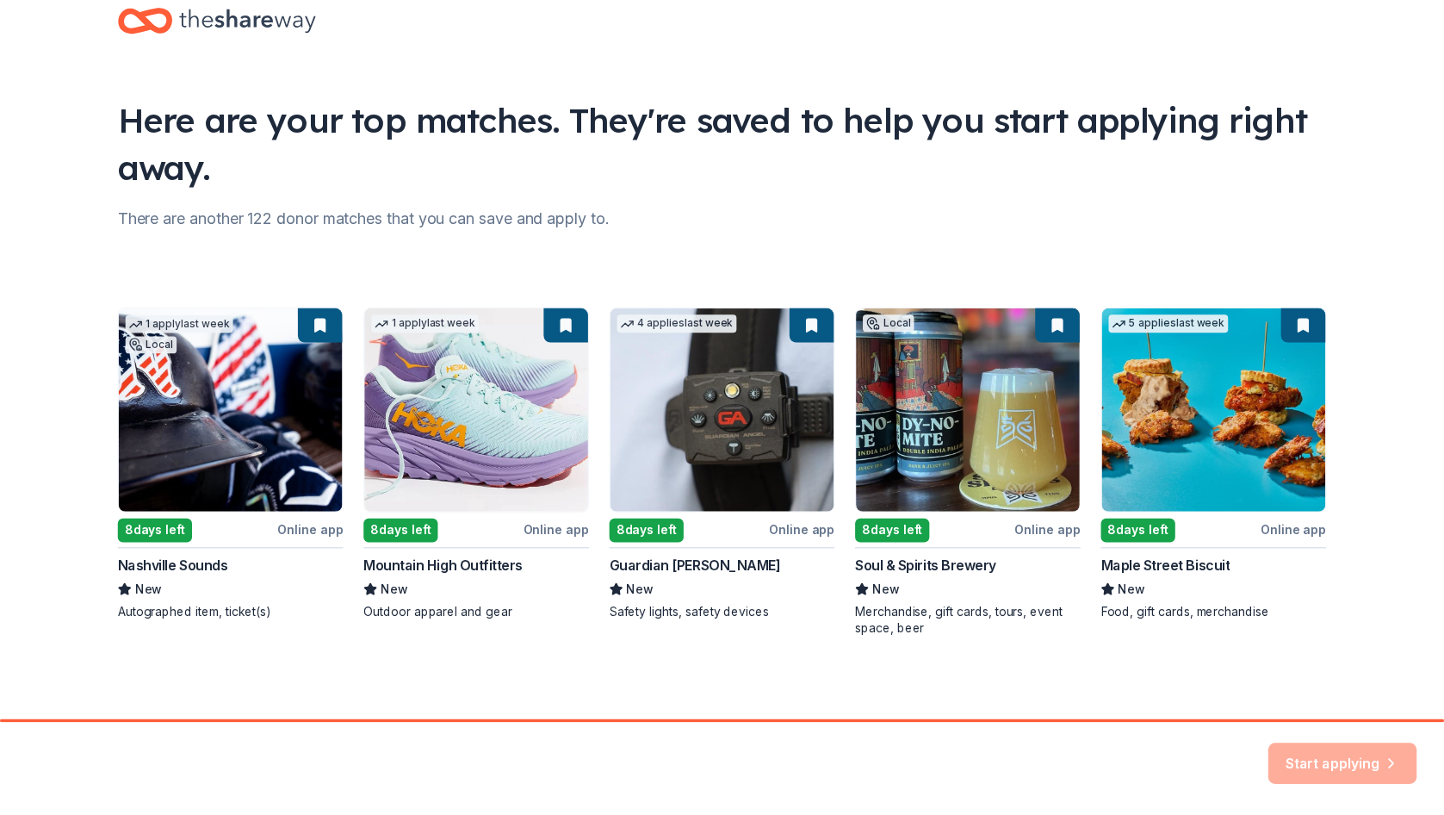
scroll to position [0, 0]
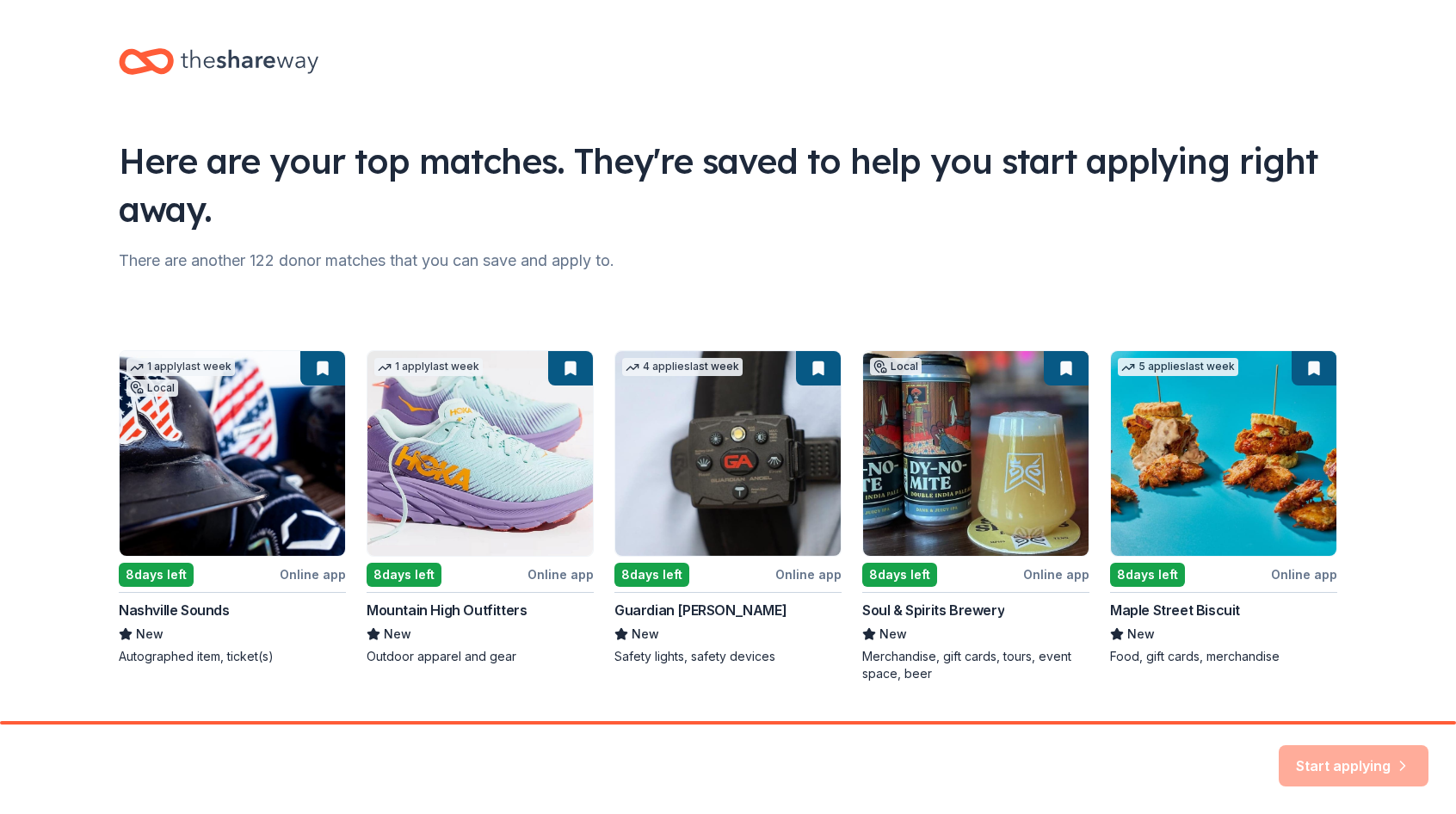
click at [203, 423] on div "1 apply last week Local 8 days left Online app Nashville Sounds New Autographed…" at bounding box center [728, 515] width 1218 height 332
click at [300, 575] on div "1 apply last week Local 8 days left Online app Nashville Sounds New Autographed…" at bounding box center [728, 515] width 1218 height 332
click at [234, 510] on div "1 apply last week Local 8 days left Online app Nashville Sounds New Autographed…" at bounding box center [728, 515] width 1218 height 332
drag, startPoint x: 277, startPoint y: 479, endPoint x: 287, endPoint y: 481, distance: 10.2
click at [281, 479] on div "1 apply last week Local 8 days left Online app Nashville Sounds New Autographed…" at bounding box center [728, 515] width 1218 height 332
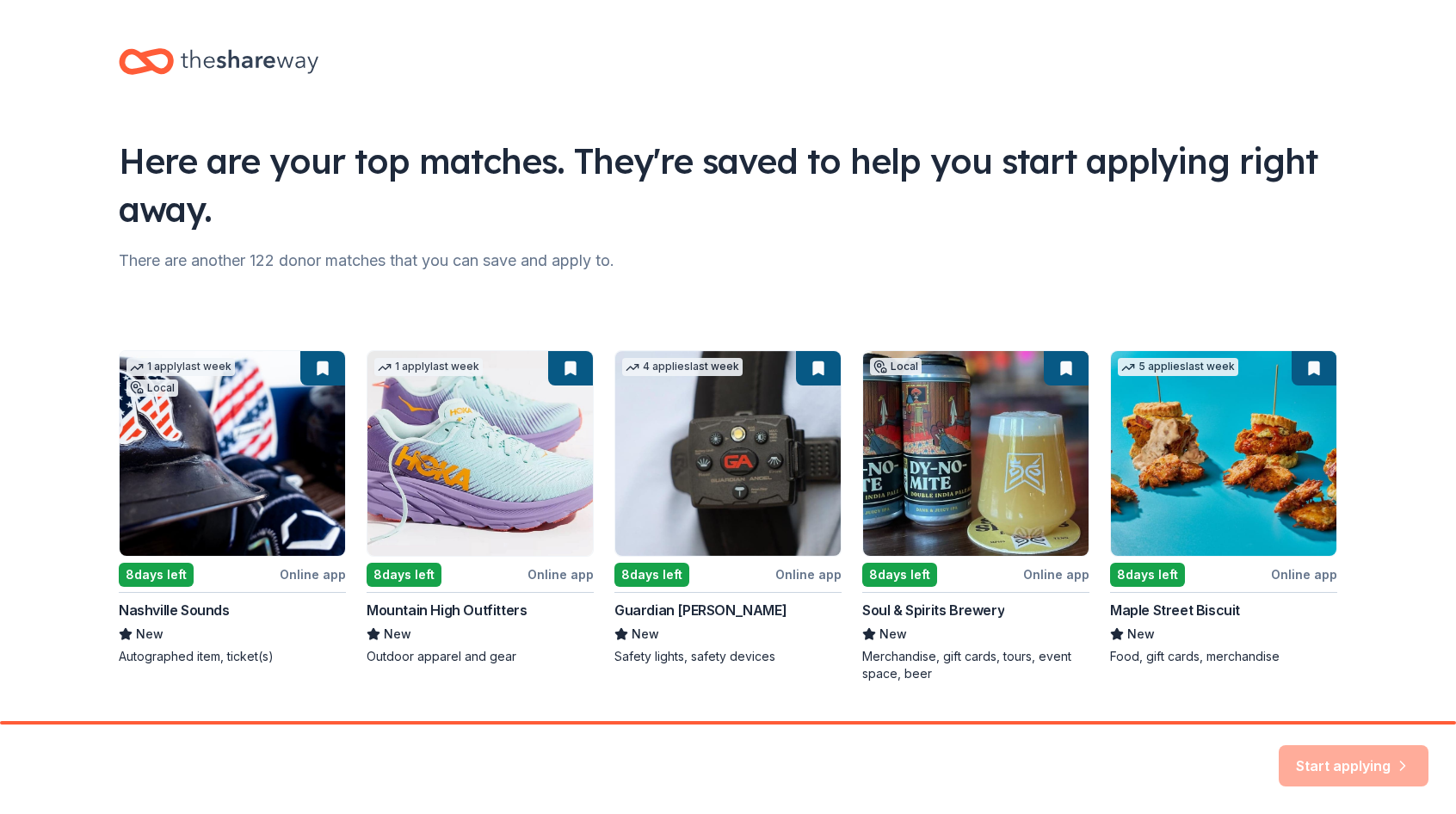
click at [464, 522] on div "1 apply last week Local 8 days left Online app Nashville Sounds New Autographed…" at bounding box center [728, 515] width 1218 height 332
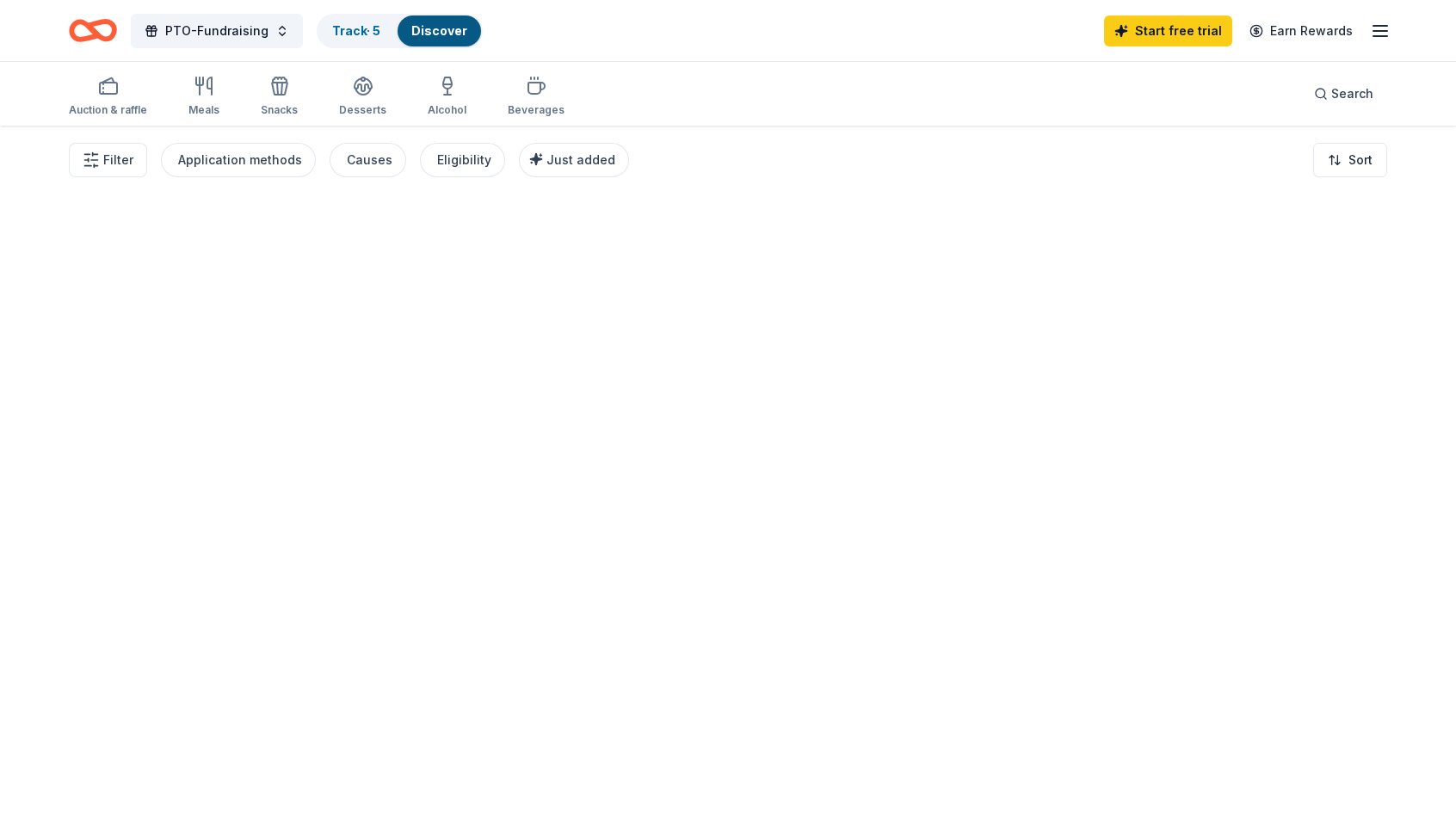
click at [1387, 771] on div at bounding box center [728, 469] width 1456 height 688
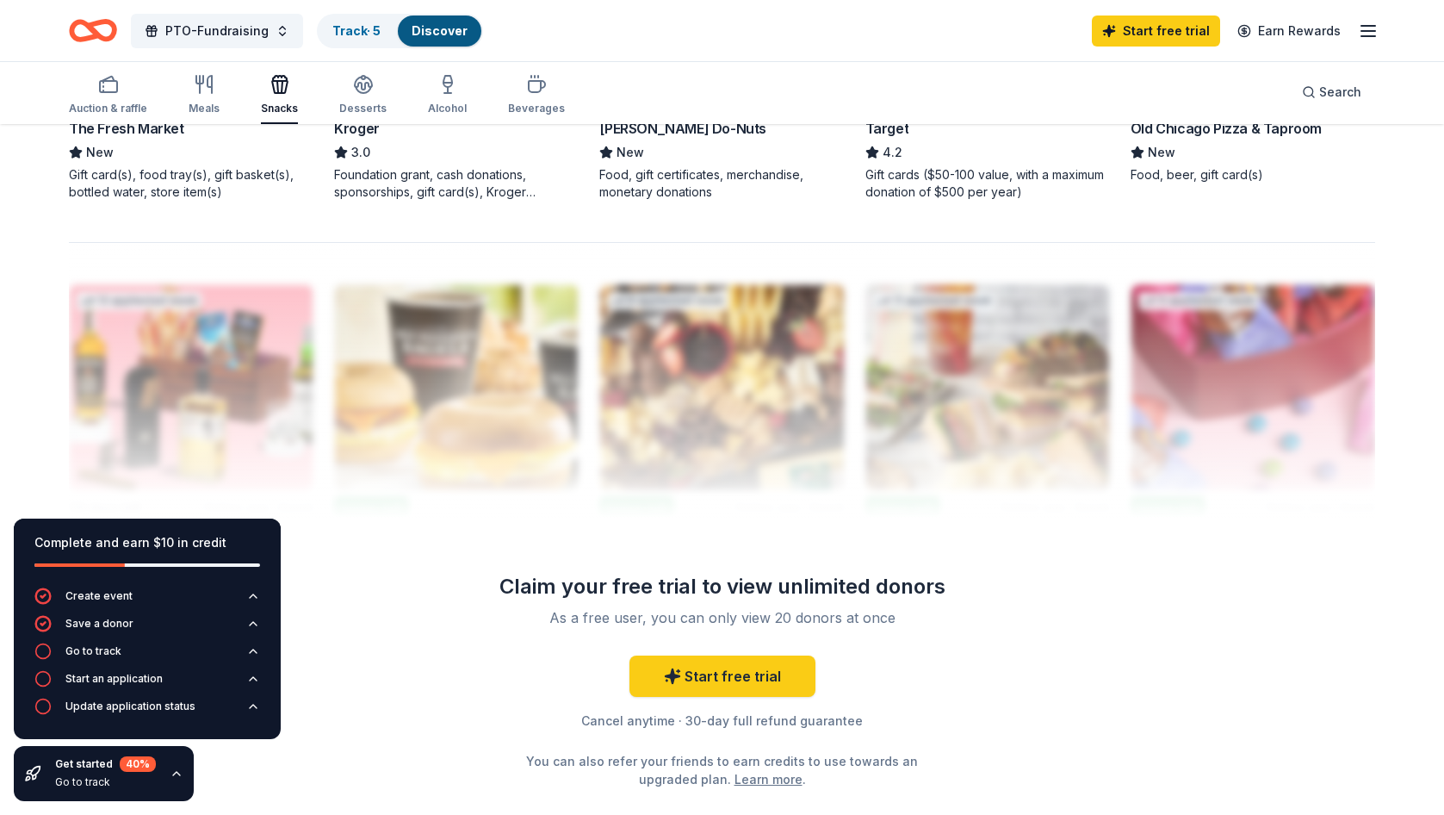
scroll to position [1550, 0]
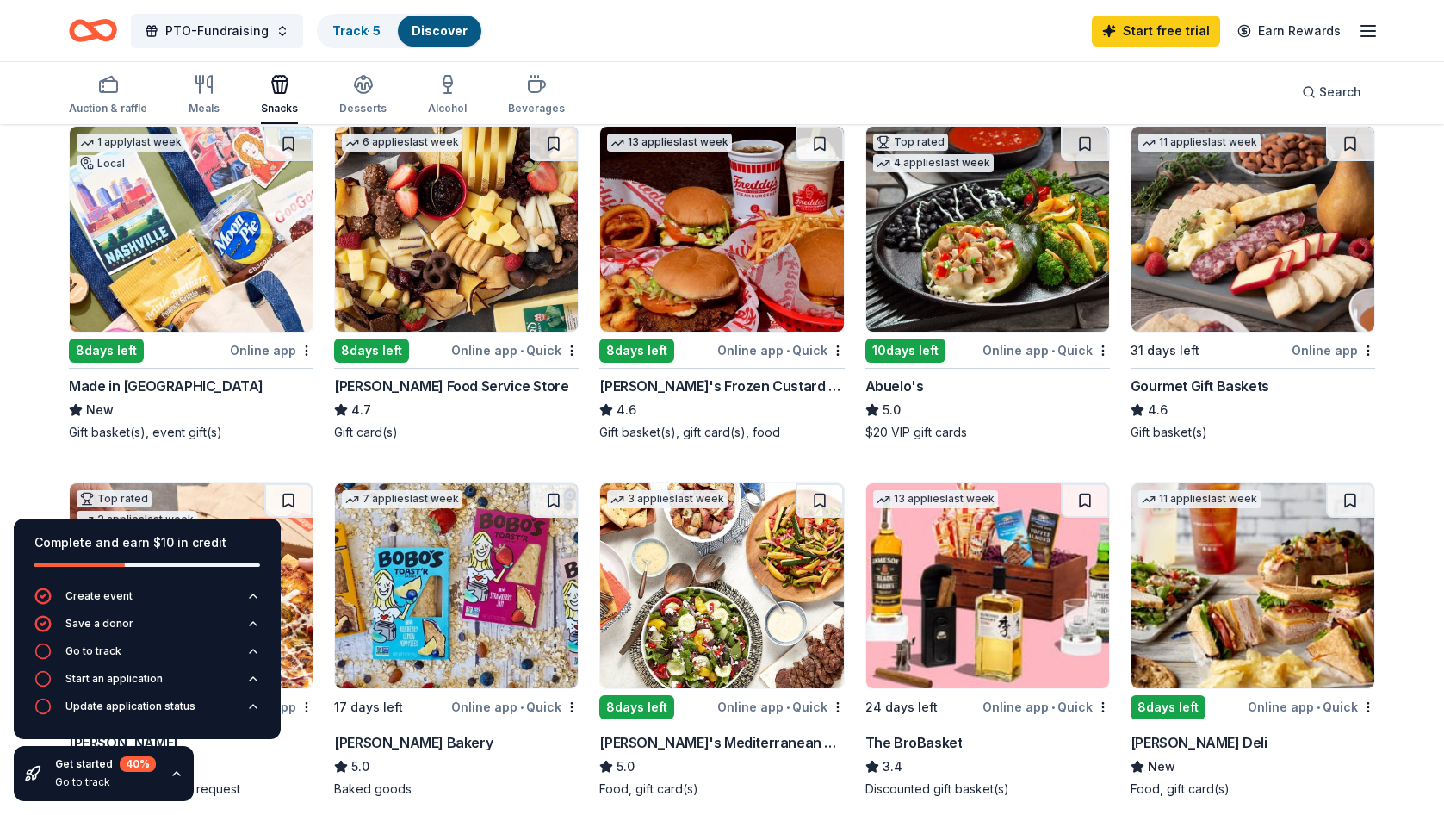
scroll to position [0, 0]
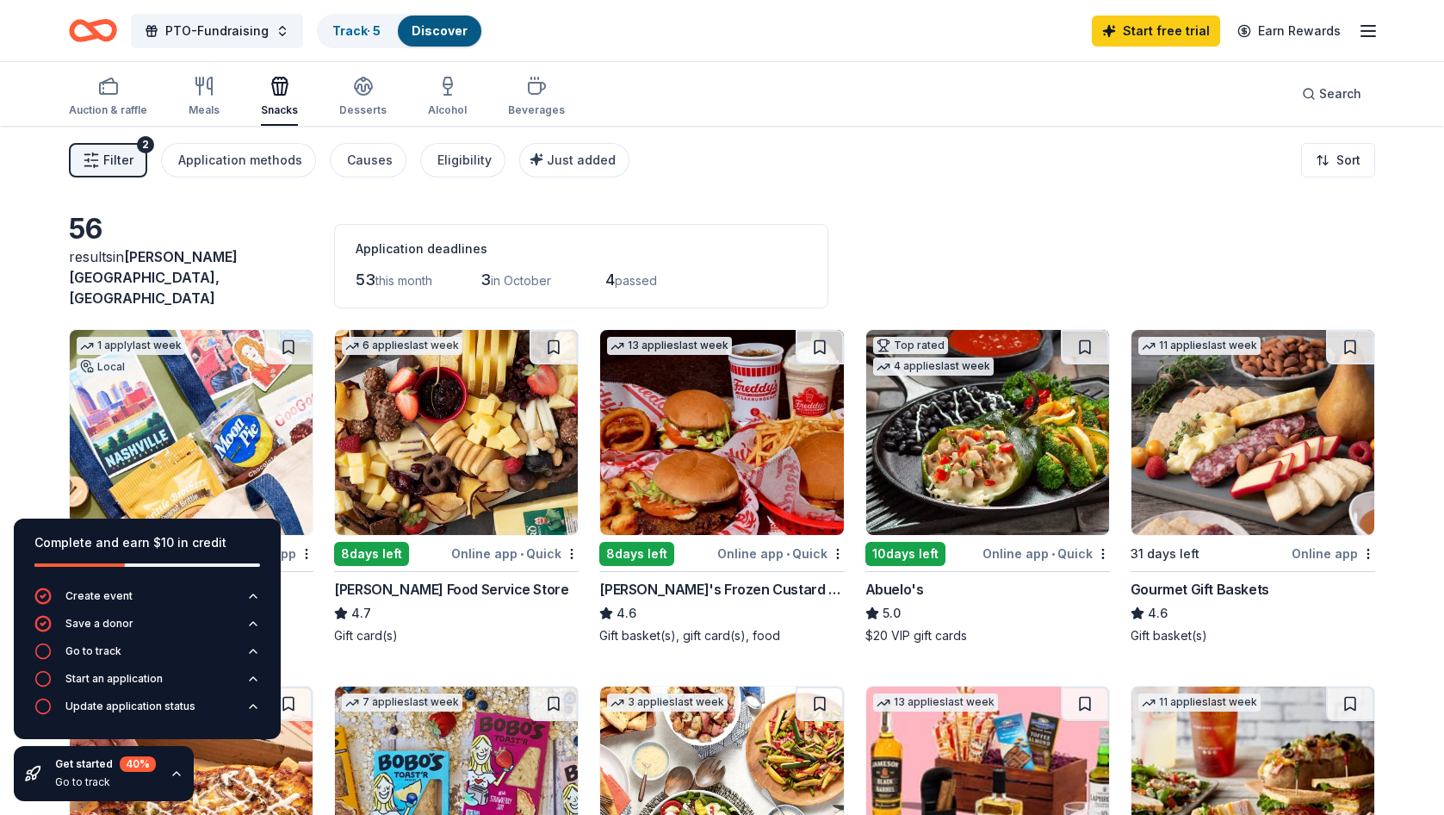
click at [1372, 40] on icon "button" at bounding box center [1368, 31] width 21 height 21
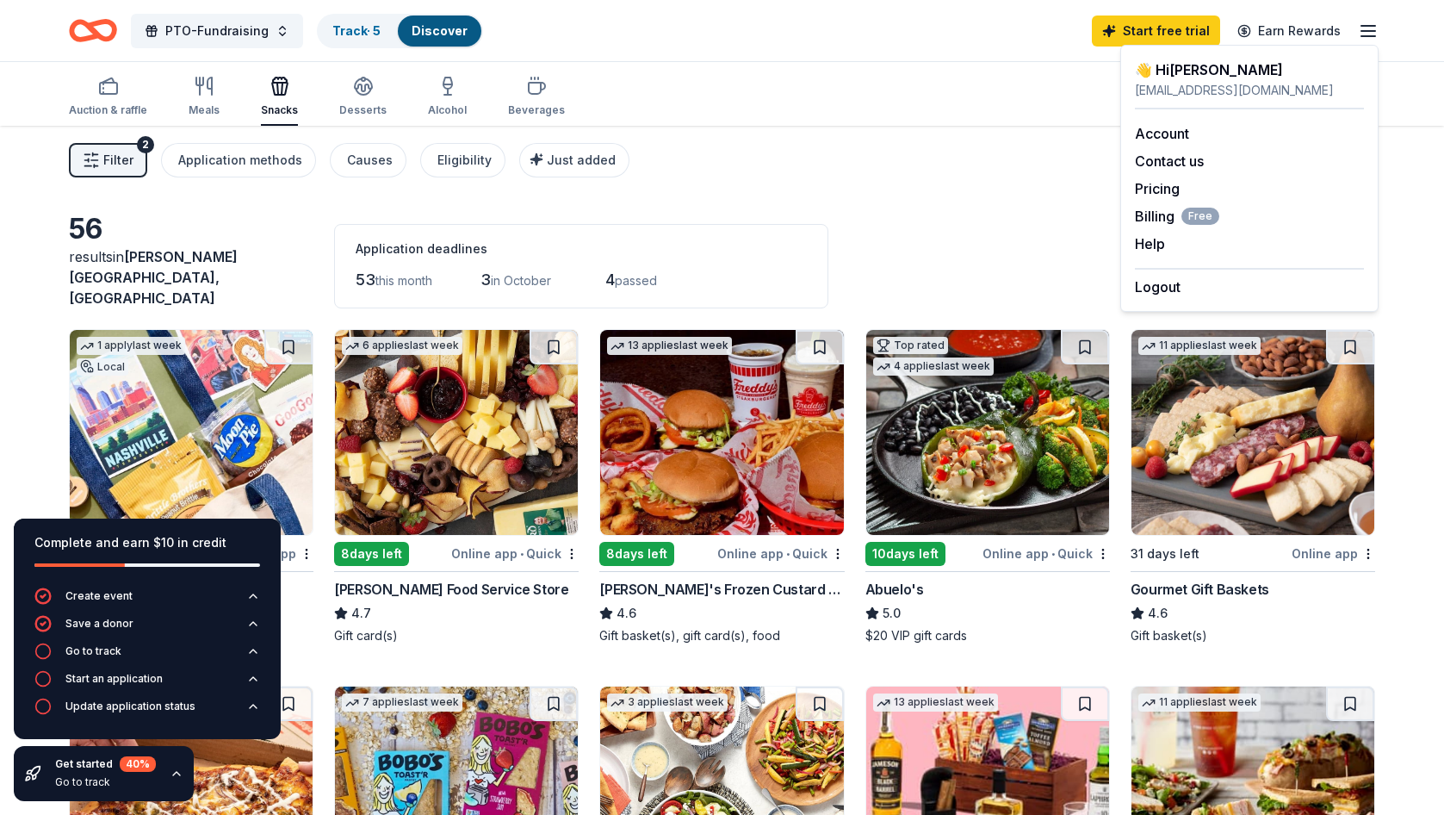
click at [893, 177] on div "Filter 2 Application methods Causes Eligibility Just added Sort" at bounding box center [722, 160] width 1444 height 69
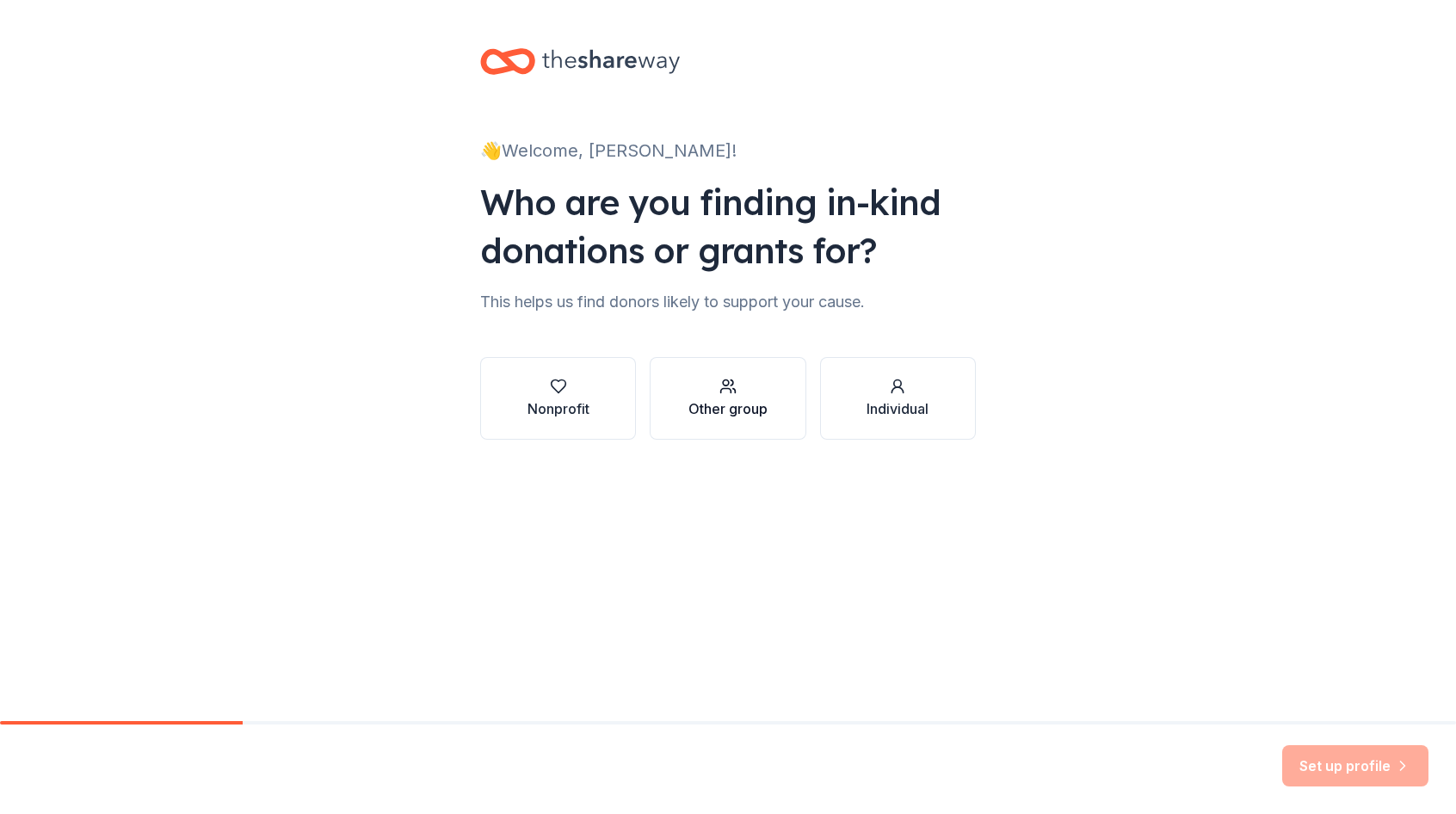
click at [731, 411] on div "Other group" at bounding box center [728, 408] width 79 height 21
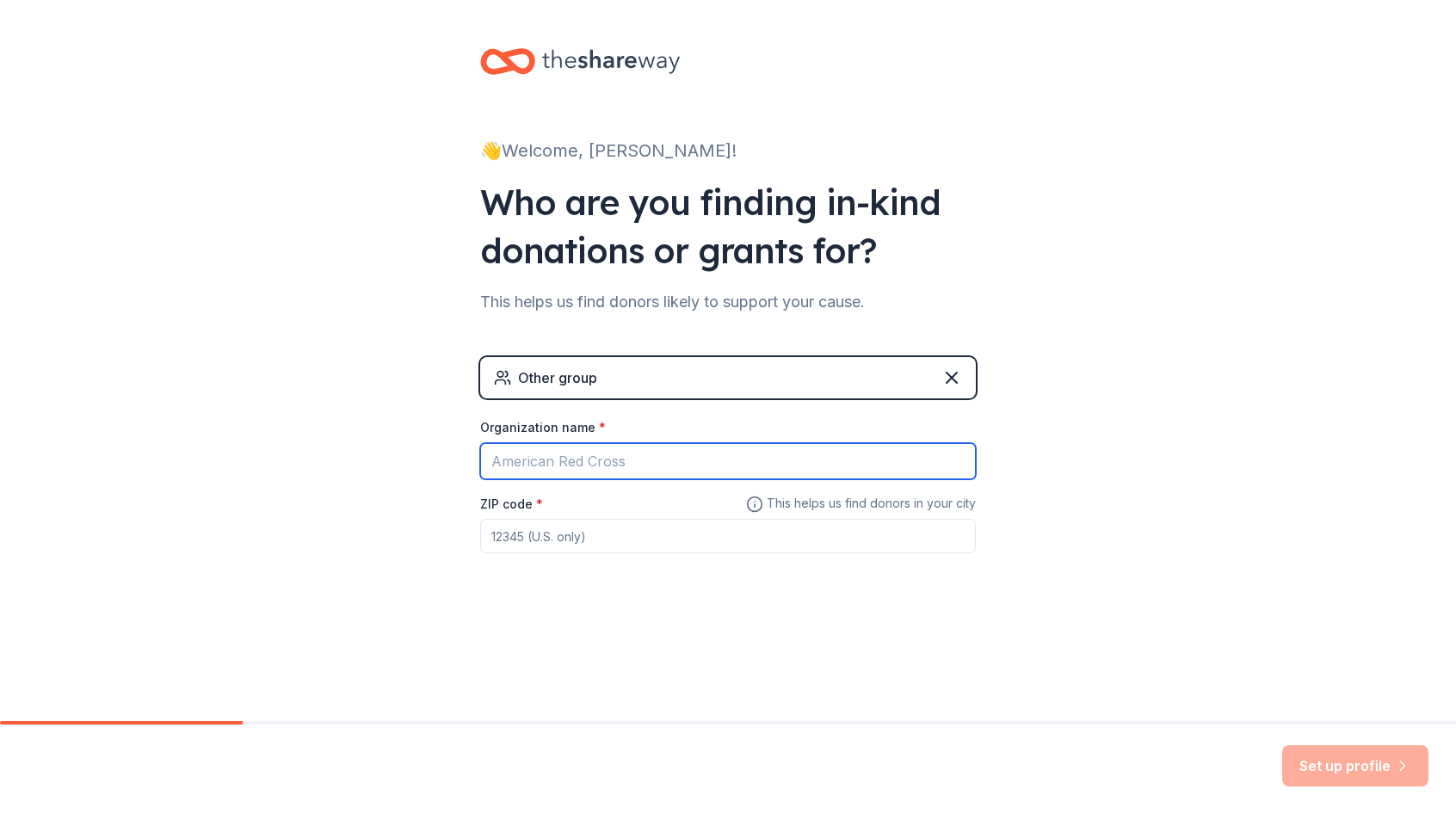
click at [554, 464] on input "Organization name *" at bounding box center [728, 460] width 496 height 36
click at [557, 459] on input "[PERSON_NAME][GEOGRAPHIC_DATA]" at bounding box center [728, 460] width 496 height 36
type input "[GEOGRAPHIC_DATA]"
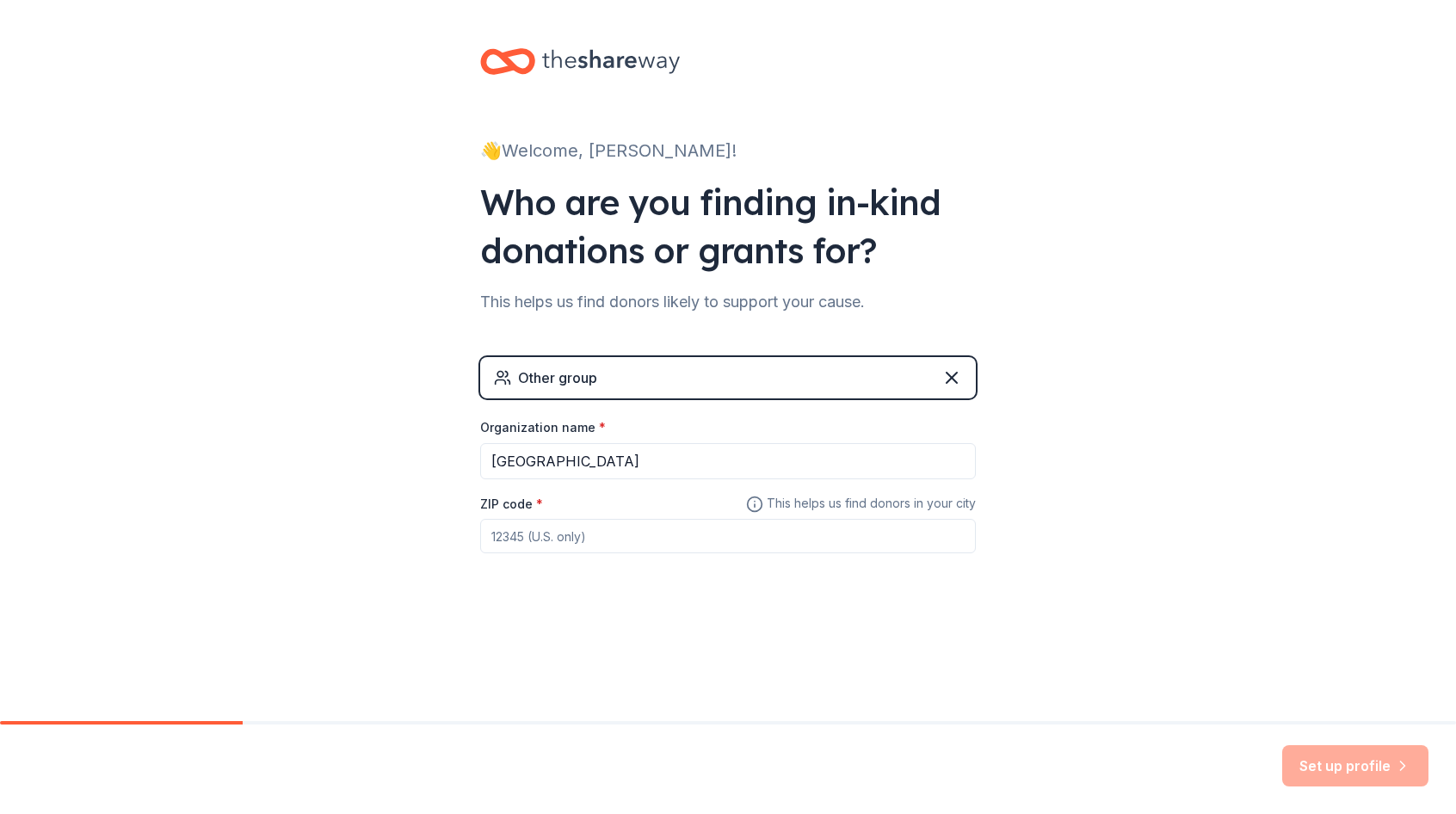
click at [511, 556] on div "Other group Organization name * [GEOGRAPHIC_DATA] ZIP code * This helps us find…" at bounding box center [728, 471] width 496 height 231
click at [517, 540] on input "ZIP code *" at bounding box center [728, 535] width 496 height 34
type input "37179"
click at [1353, 770] on button "Set up profile" at bounding box center [1355, 765] width 146 height 41
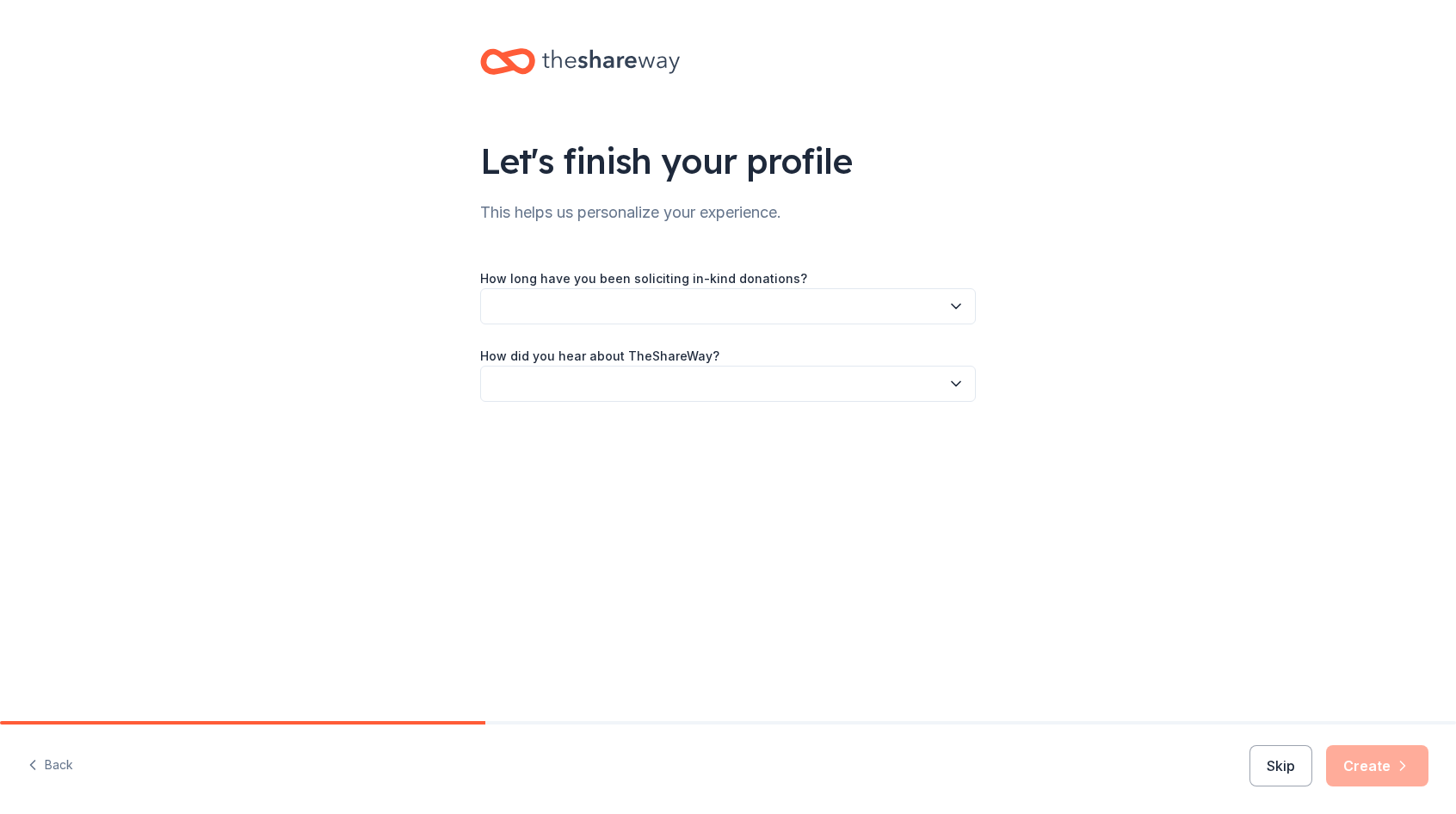
click at [957, 301] on icon "button" at bounding box center [955, 306] width 17 height 17
click at [596, 350] on div "This is my first time!" at bounding box center [553, 353] width 109 height 21
click at [944, 385] on button "button" at bounding box center [728, 384] width 496 height 36
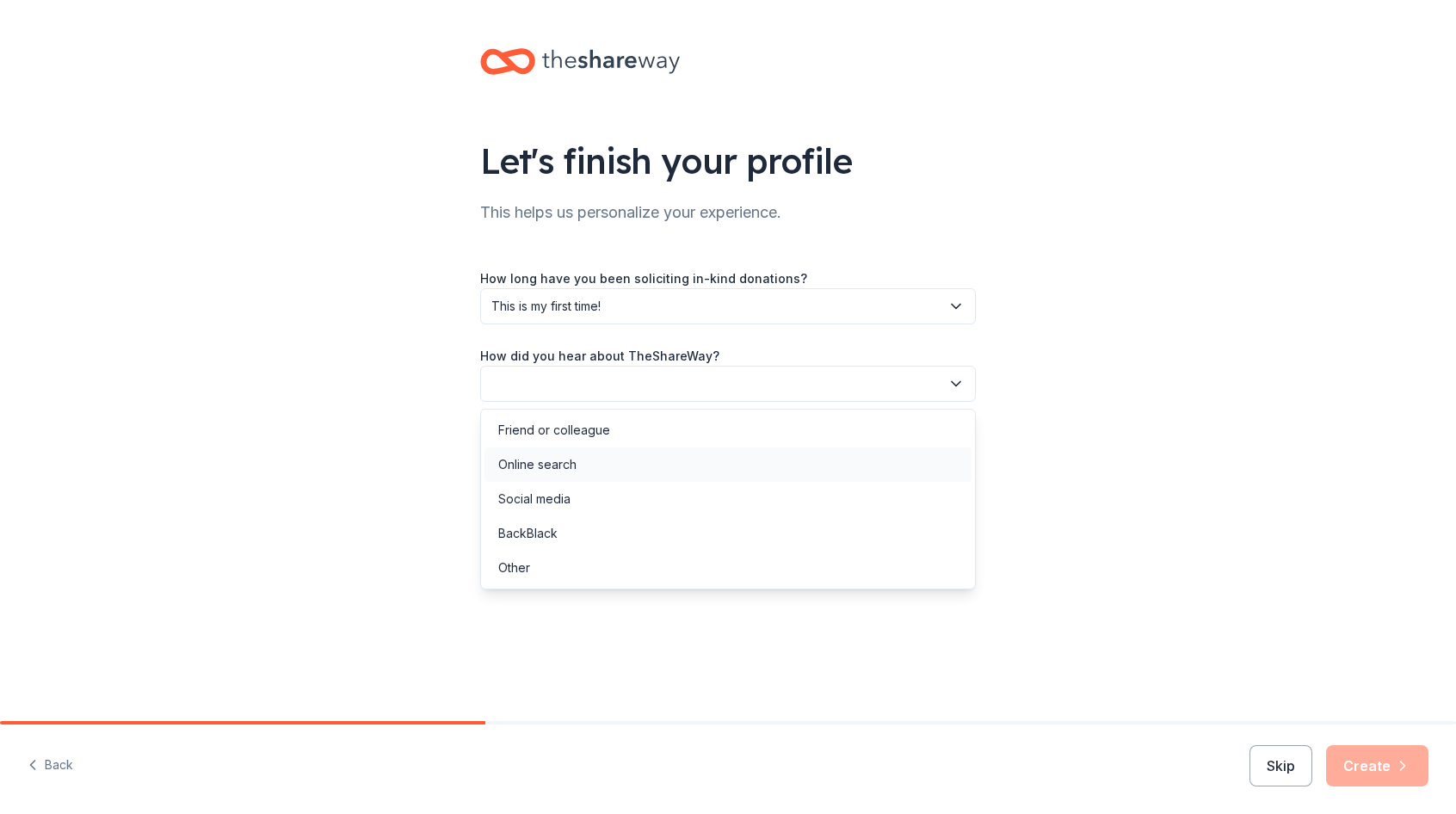
click at [552, 460] on div "Online search" at bounding box center [538, 464] width 78 height 21
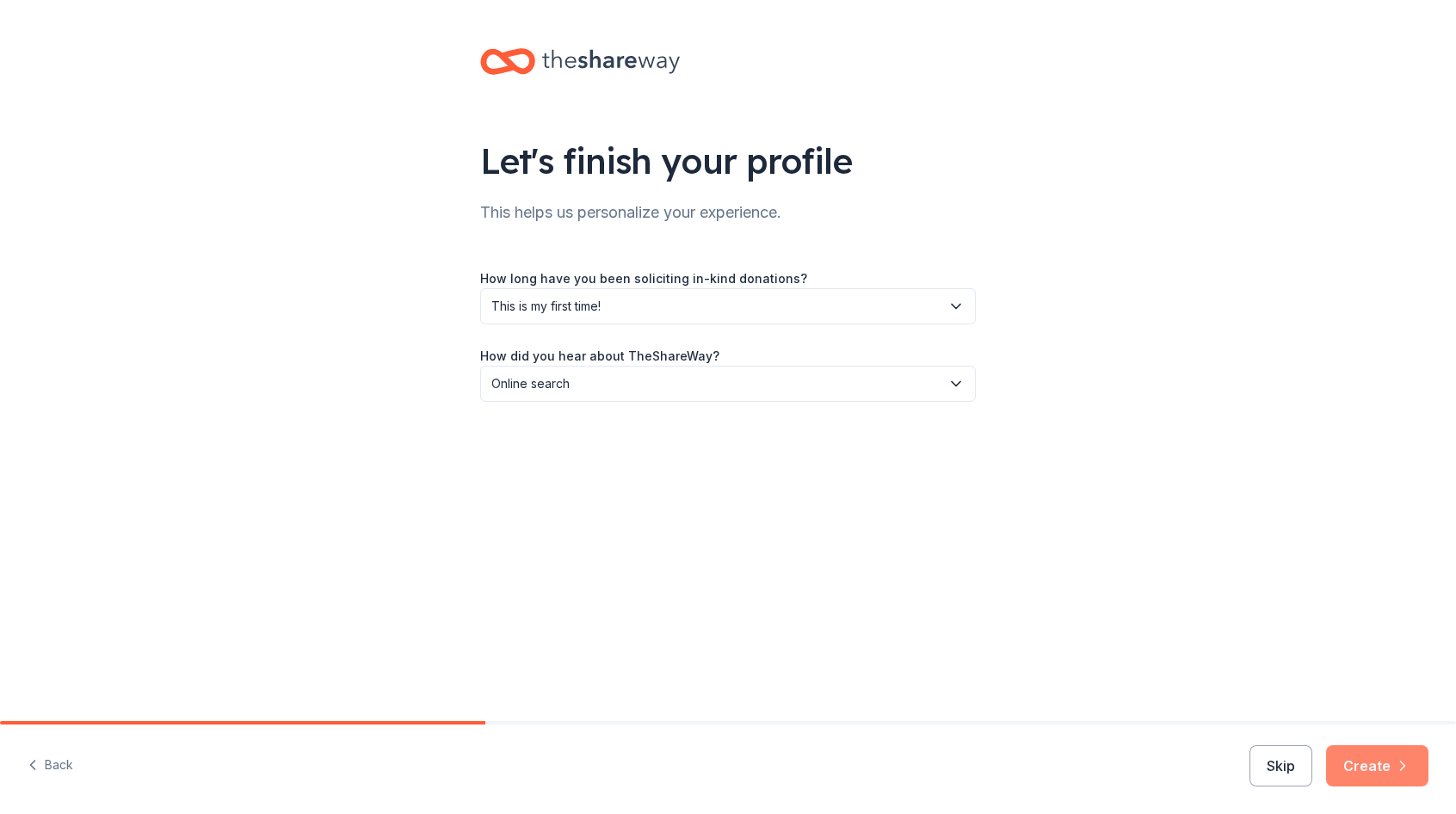
click at [1400, 758] on icon "button" at bounding box center [1402, 765] width 17 height 17
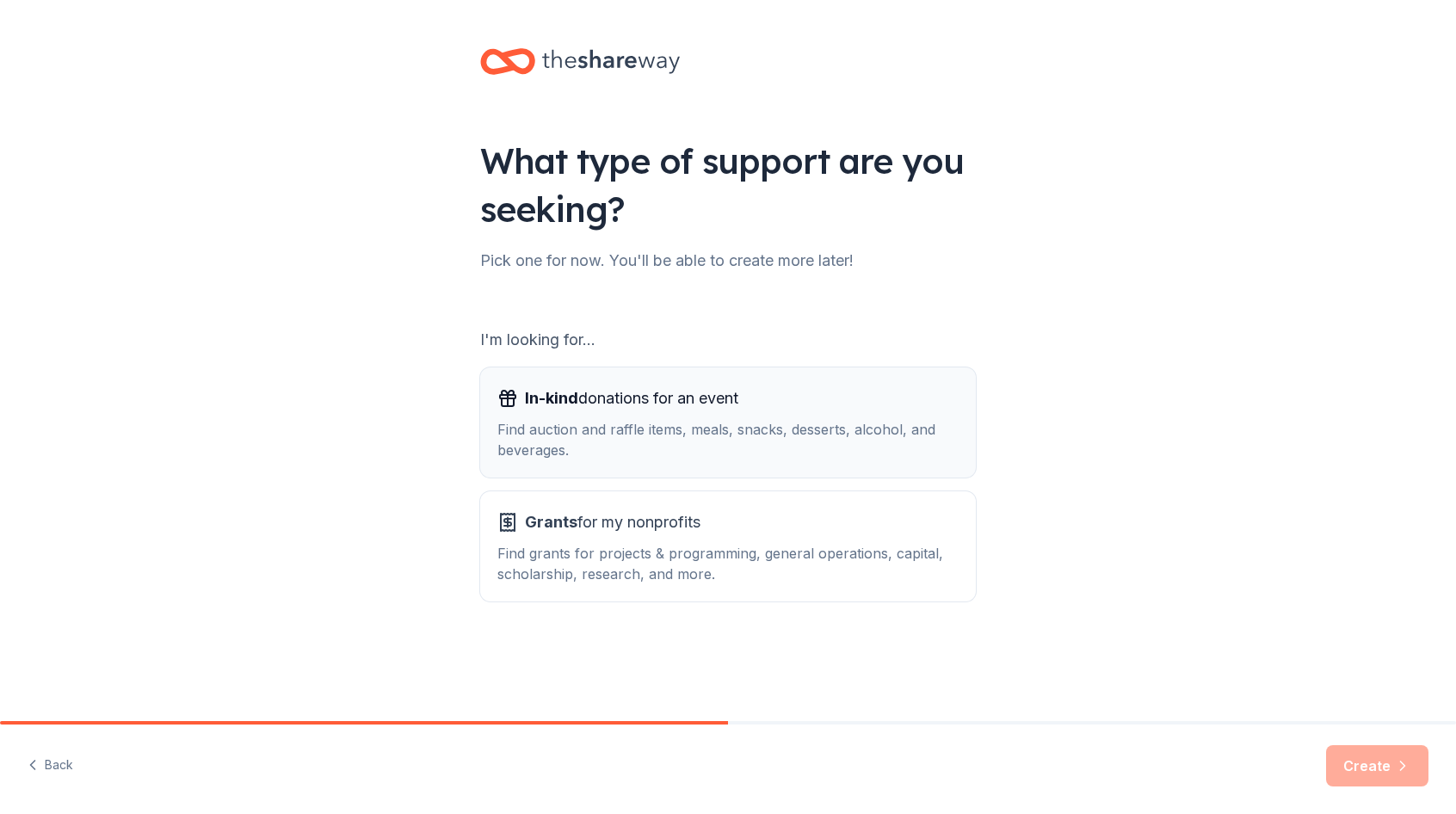
click at [550, 423] on div "Find auction and raffle items, meals, snacks, desserts, alcohol, and beverages." at bounding box center [728, 438] width 462 height 41
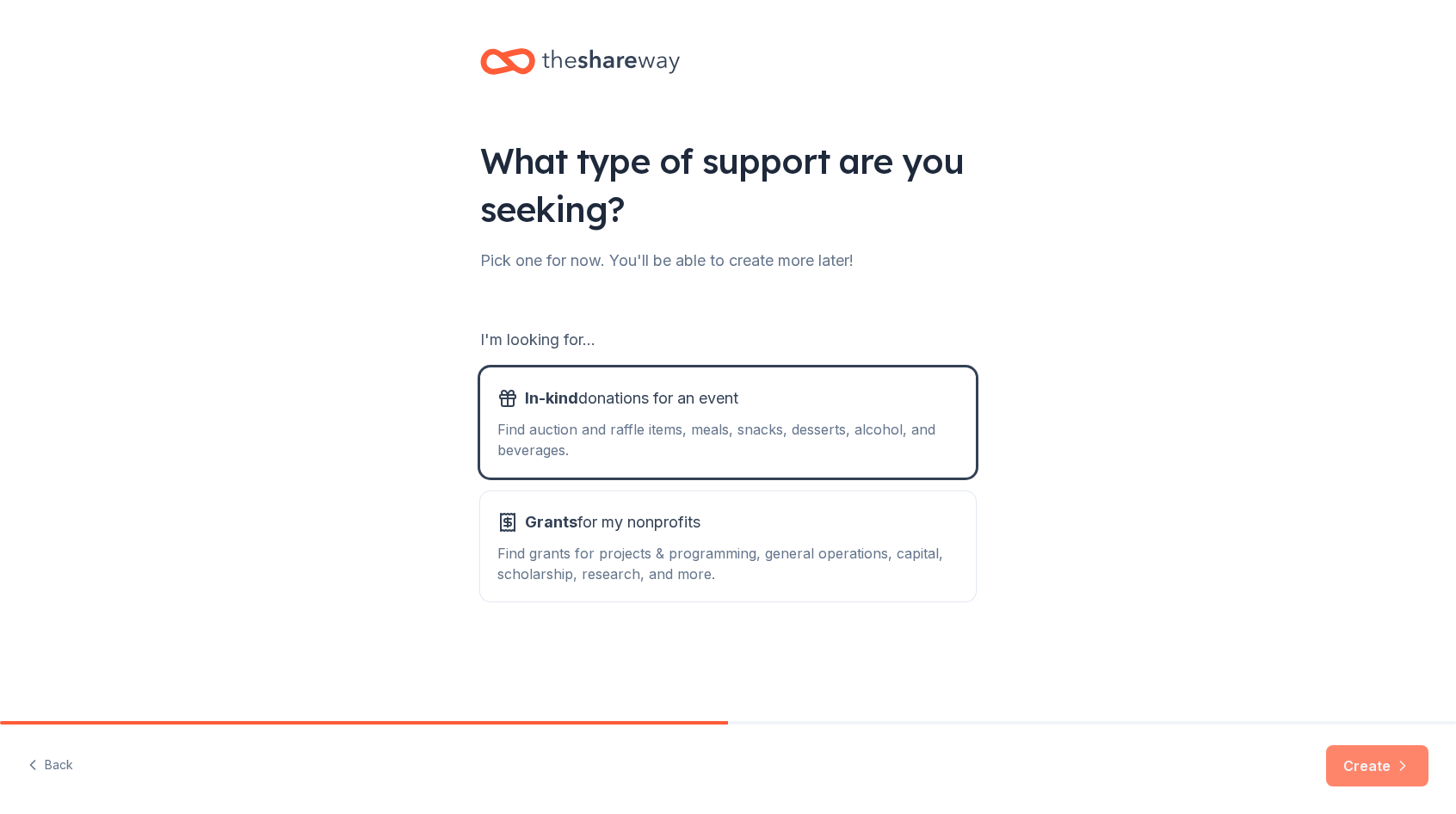
click at [1375, 761] on button "Create" at bounding box center [1377, 765] width 102 height 41
